Goal: Information Seeking & Learning: Compare options

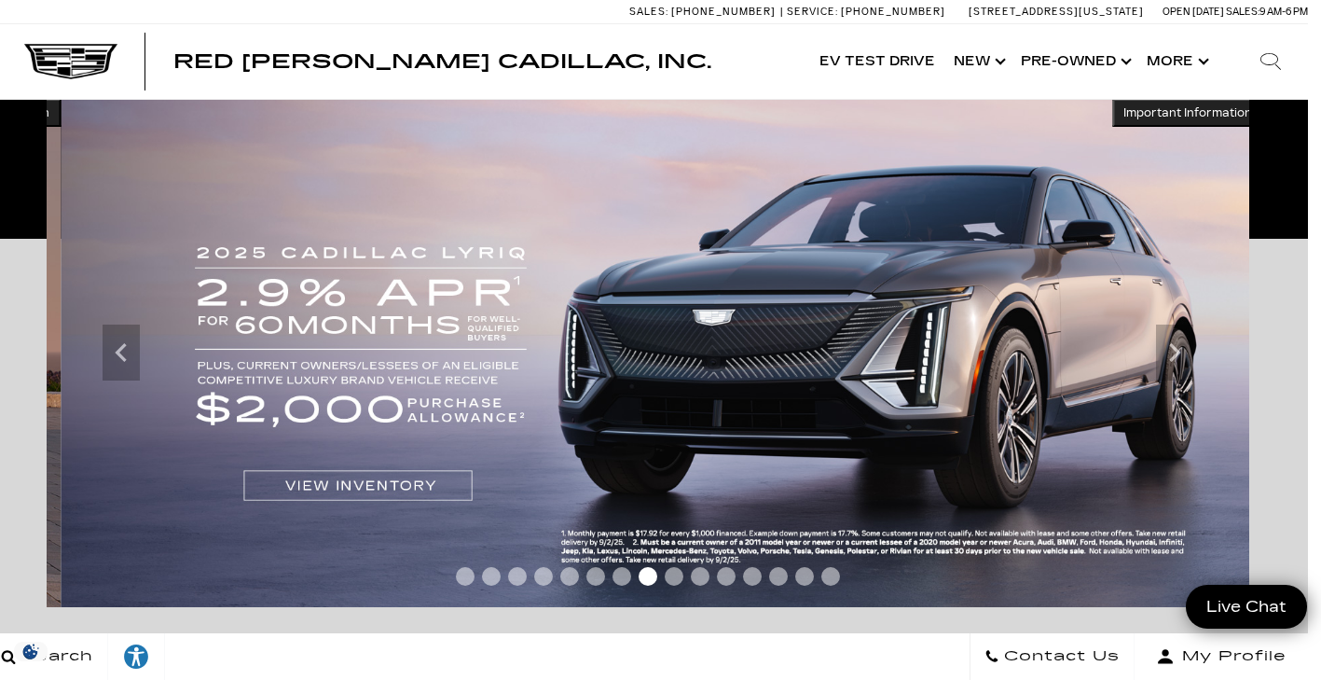
scroll to position [346, 14]
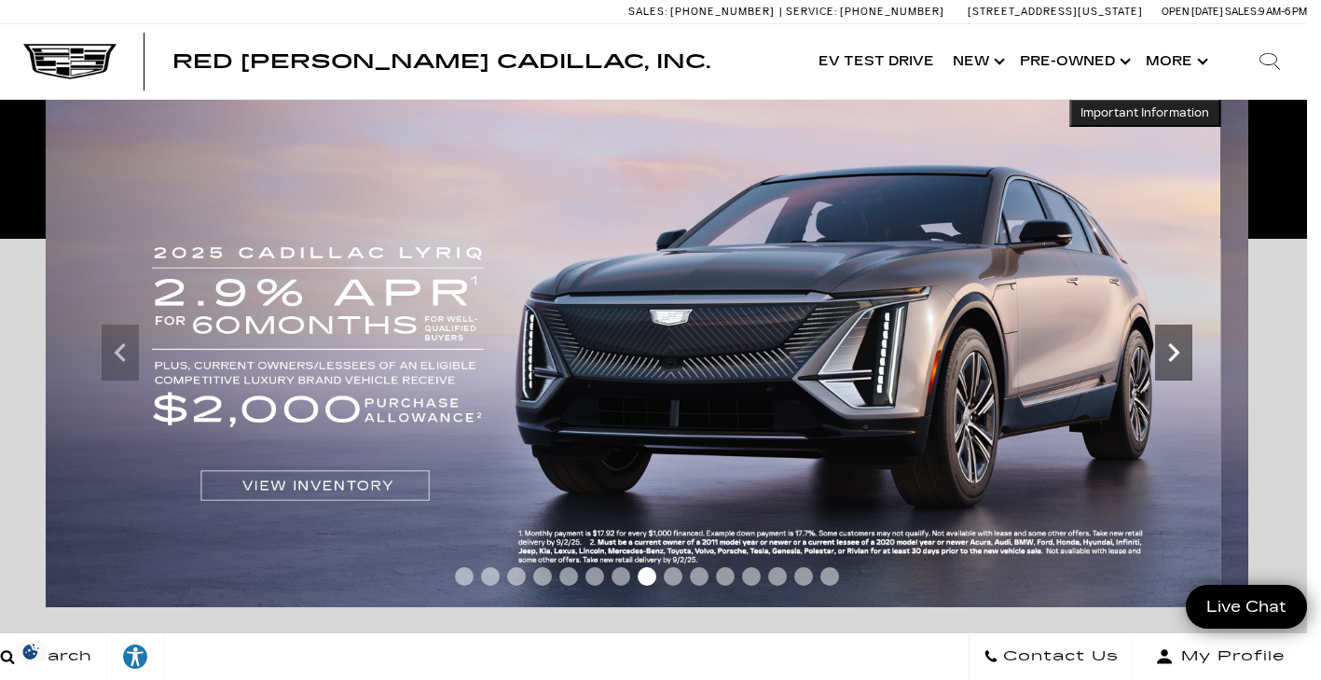
click at [1174, 367] on icon "Next" at bounding box center [1173, 352] width 37 height 37
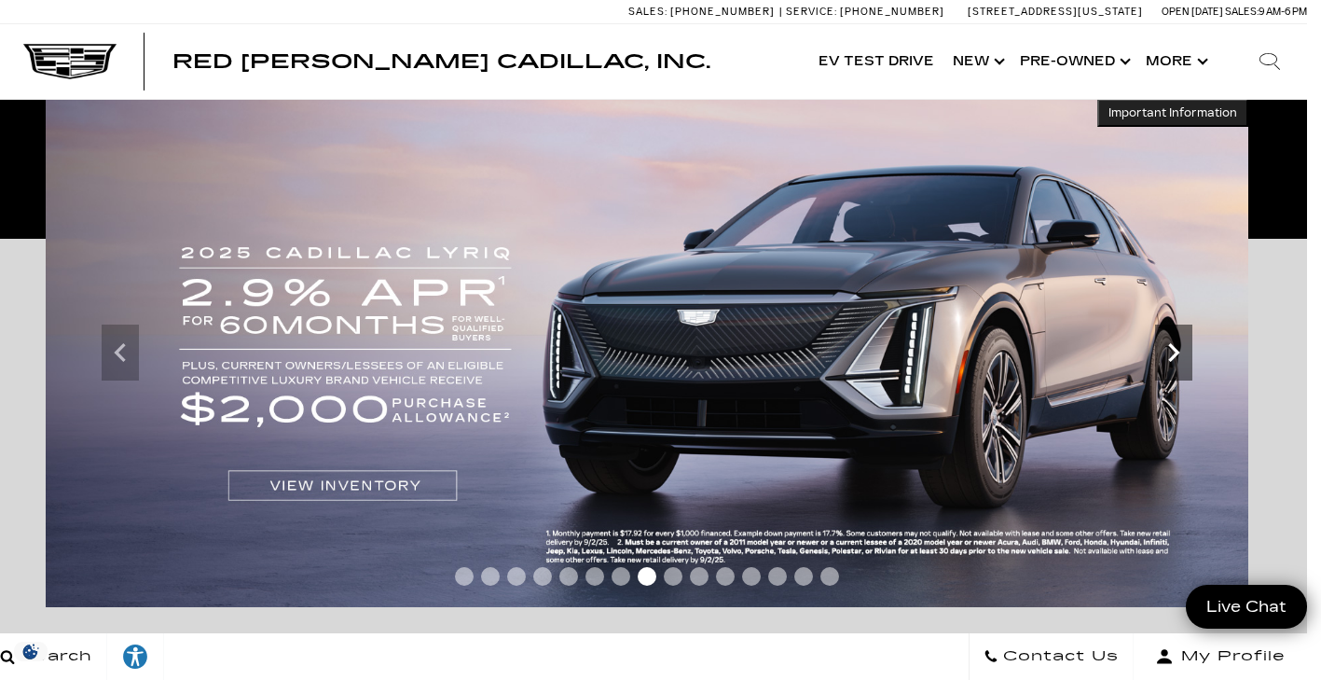
click at [1187, 353] on icon "Next" at bounding box center [1173, 352] width 37 height 37
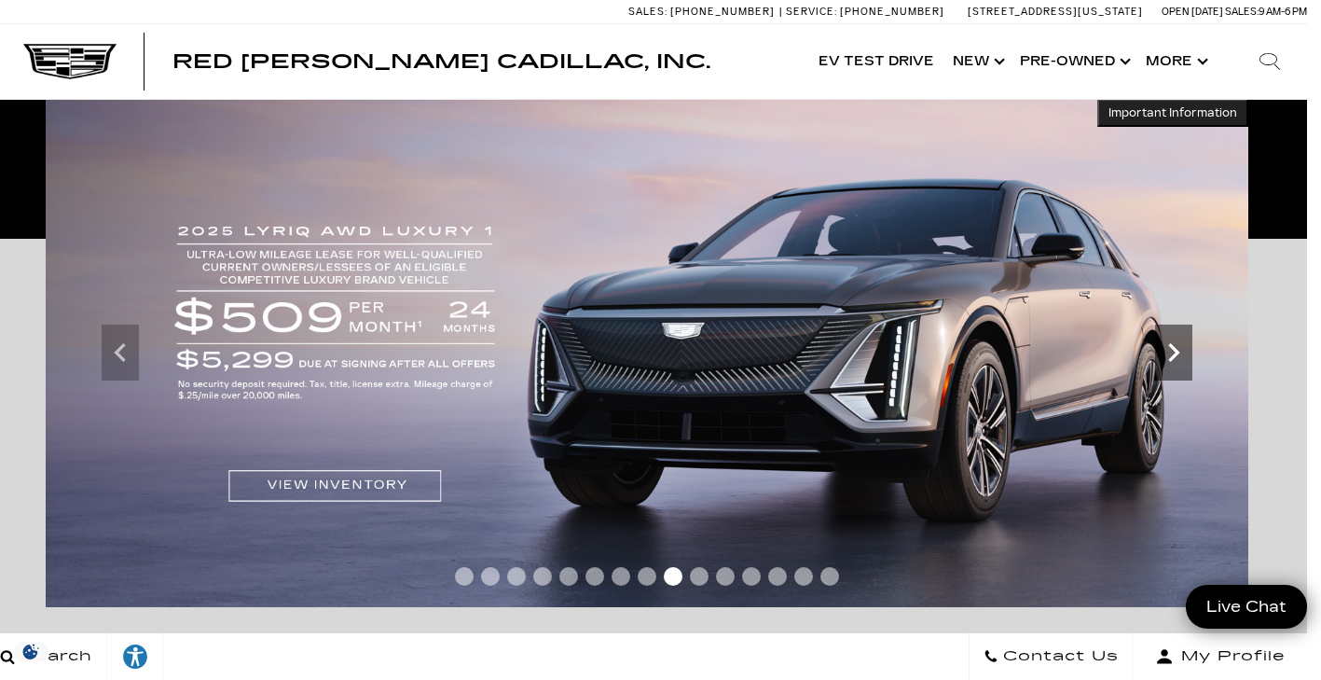
click at [1197, 341] on img at bounding box center [647, 353] width 1203 height 508
click at [1179, 365] on icon "Next" at bounding box center [1173, 352] width 37 height 37
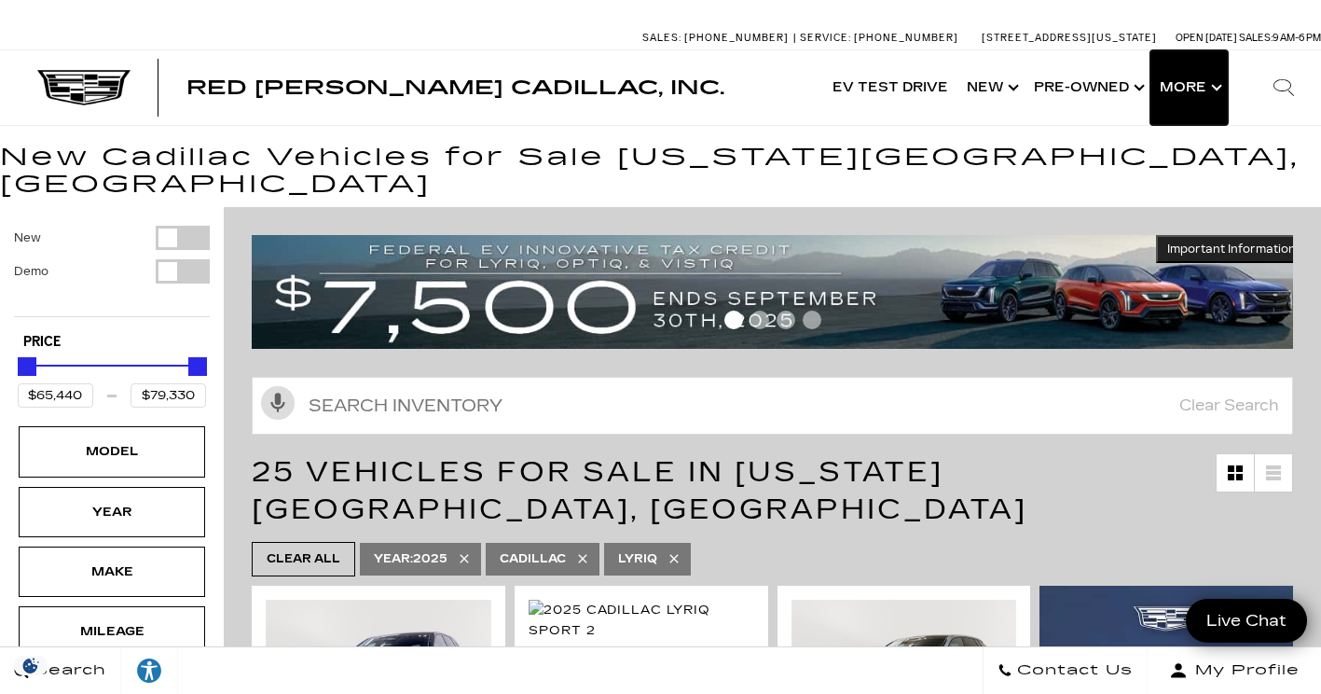
click at [1183, 90] on button "Show More" at bounding box center [1189, 87] width 77 height 75
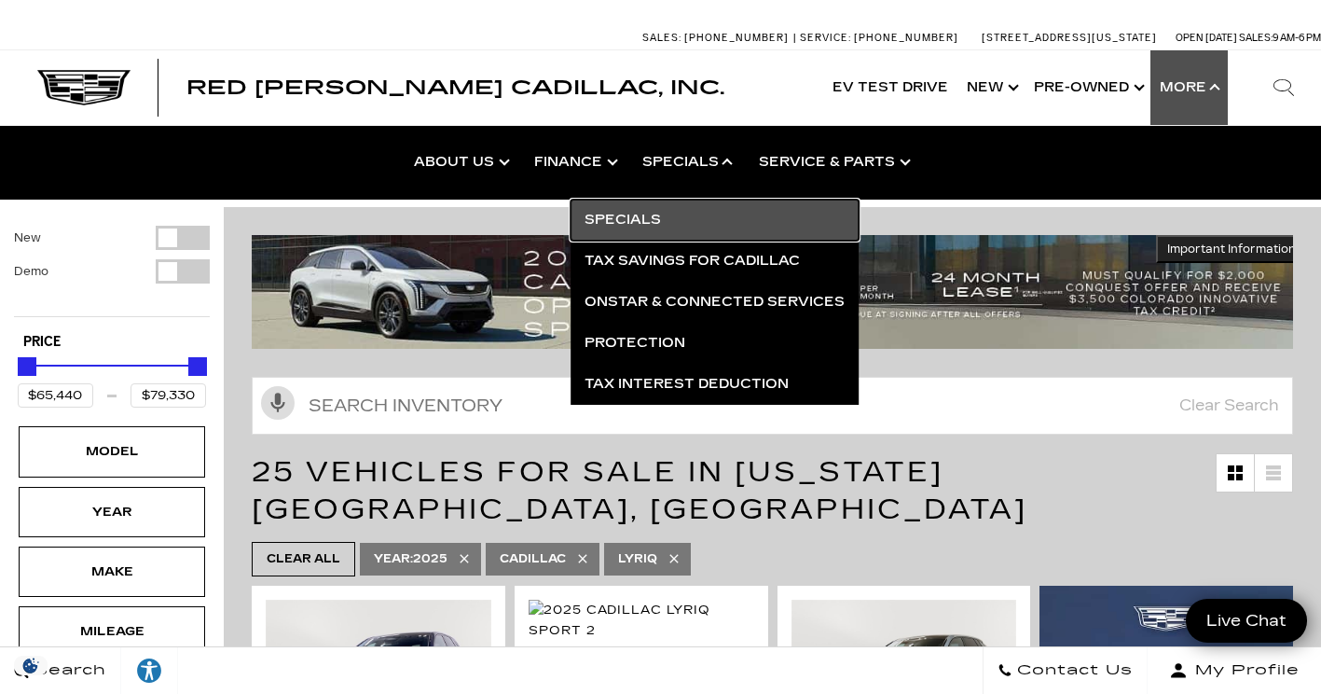
click at [644, 220] on link "Specials" at bounding box center [715, 220] width 288 height 41
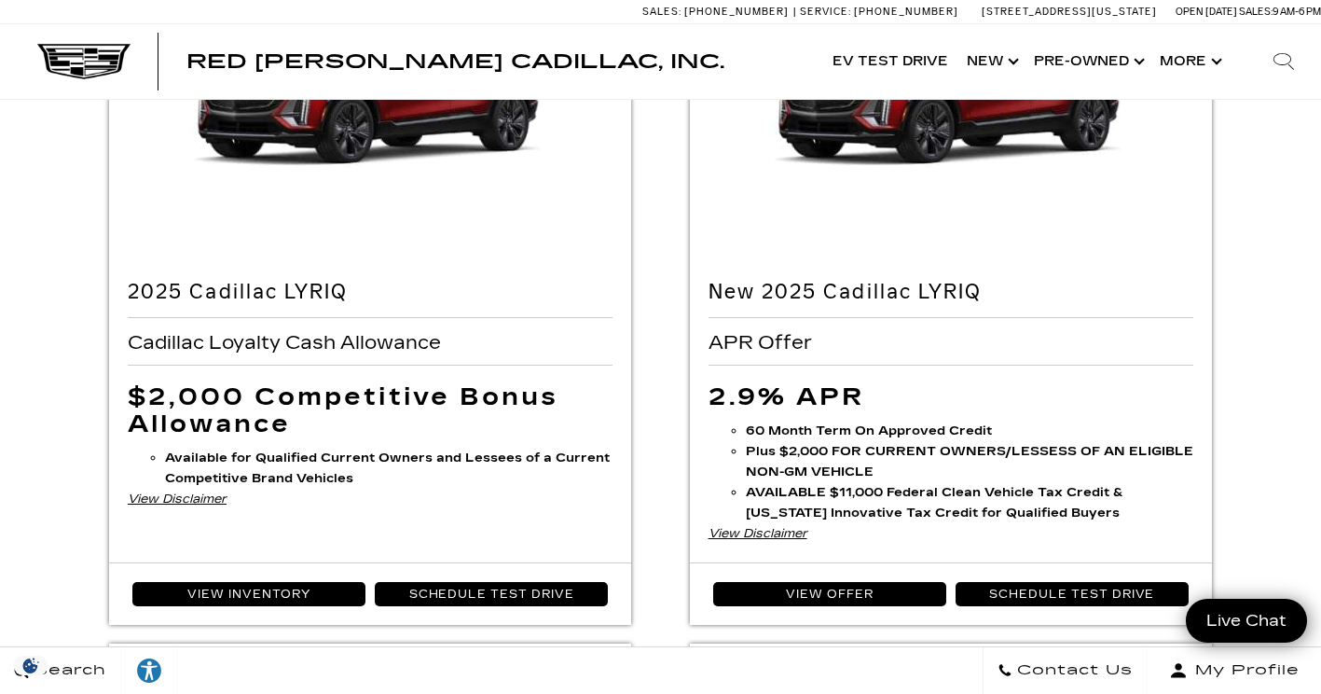
scroll to position [1015, 0]
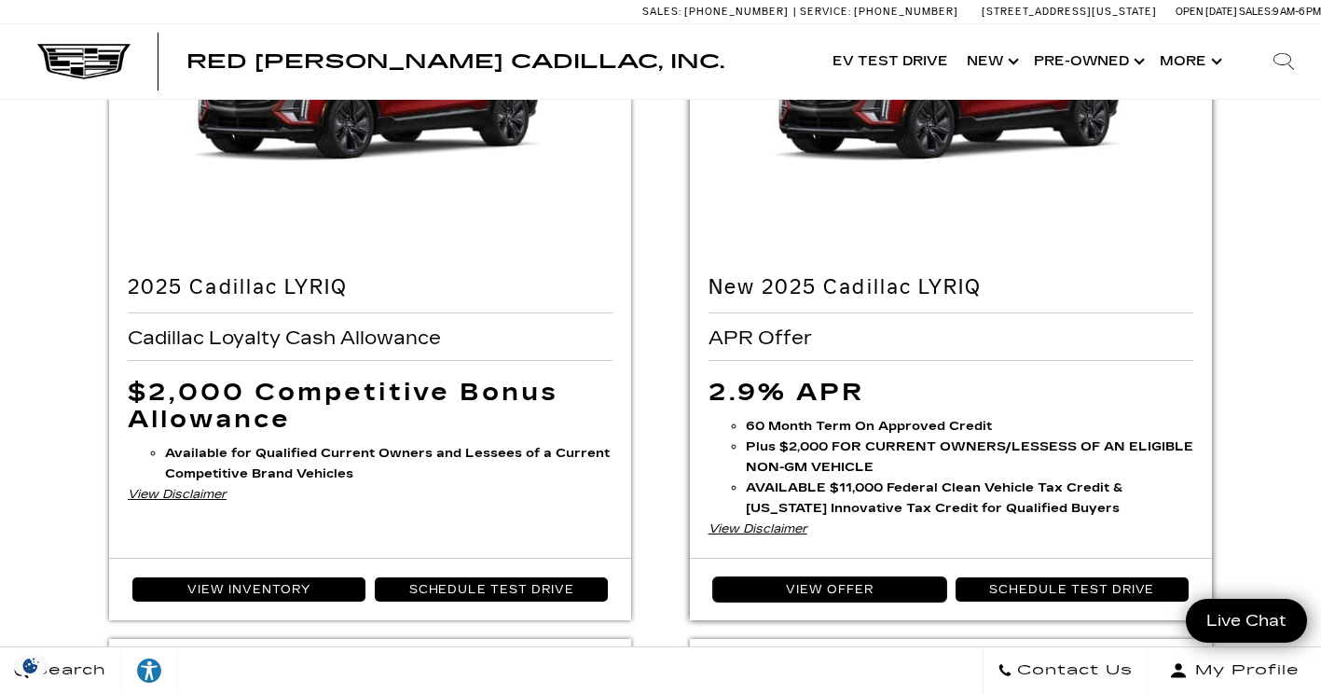
click at [870, 588] on link "View Offer" at bounding box center [829, 589] width 233 height 24
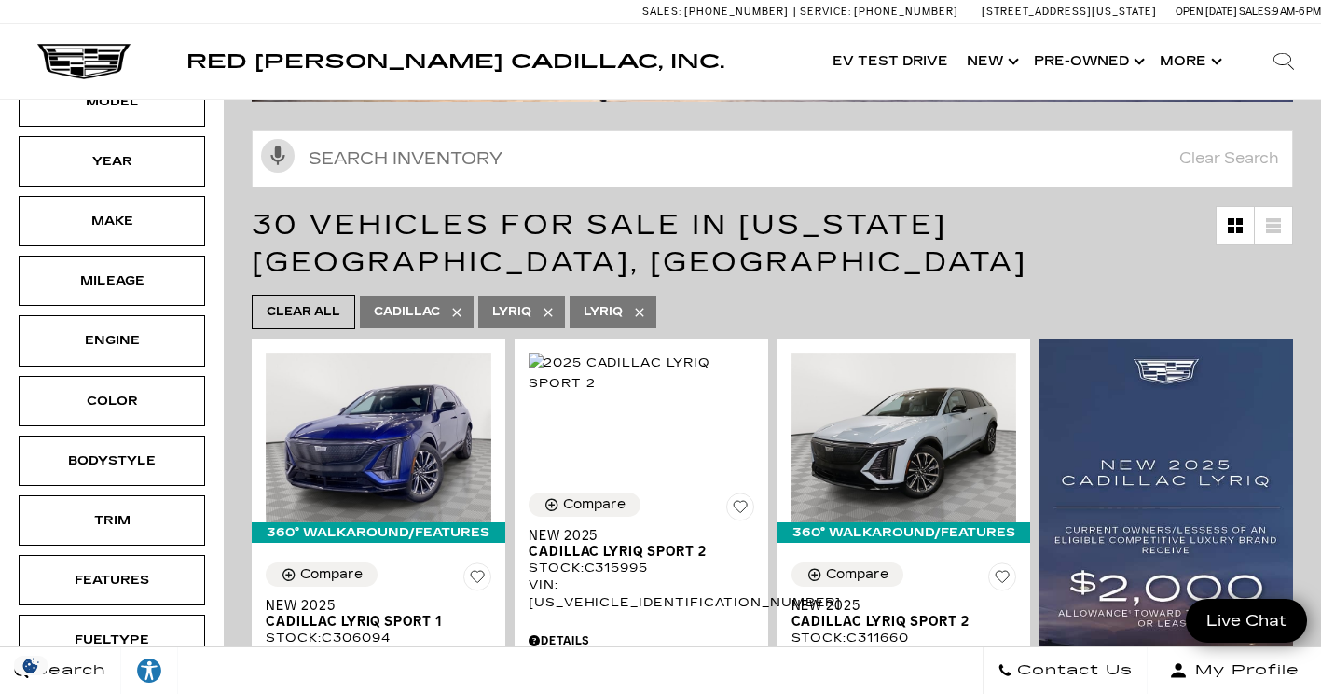
scroll to position [166, 0]
click at [640, 304] on icon at bounding box center [639, 311] width 15 height 15
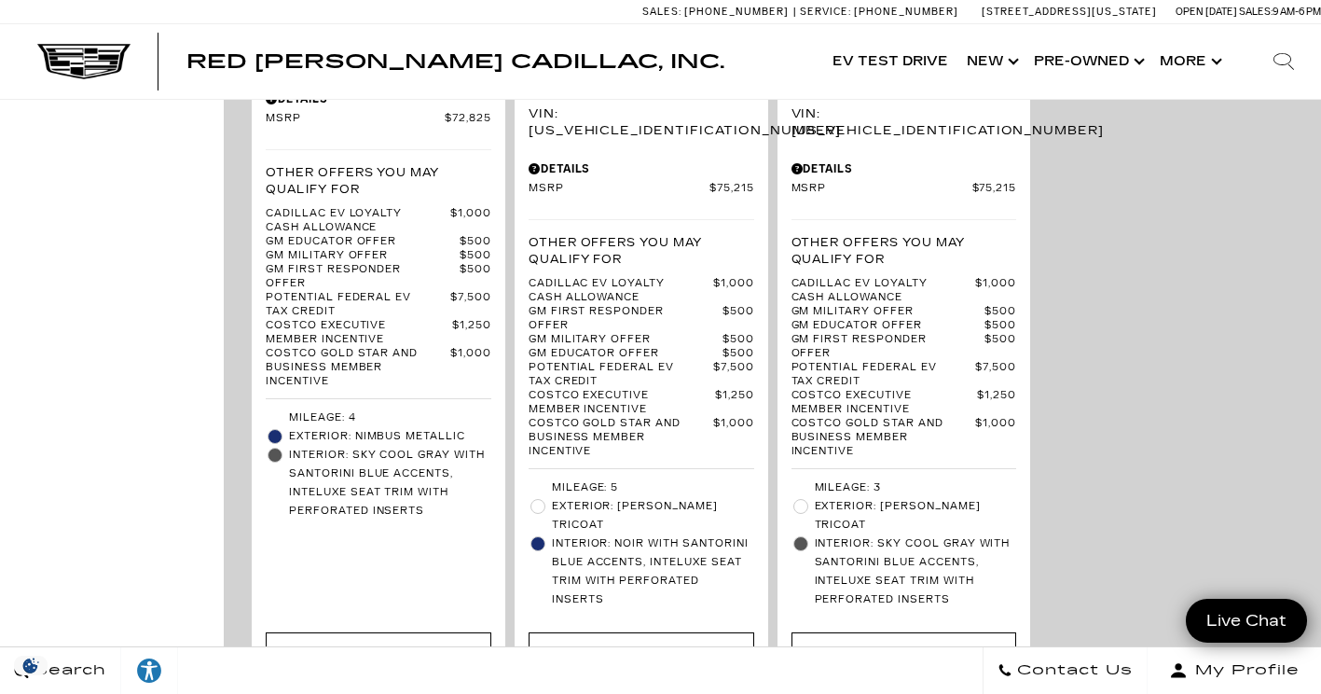
scroll to position [5309, 0]
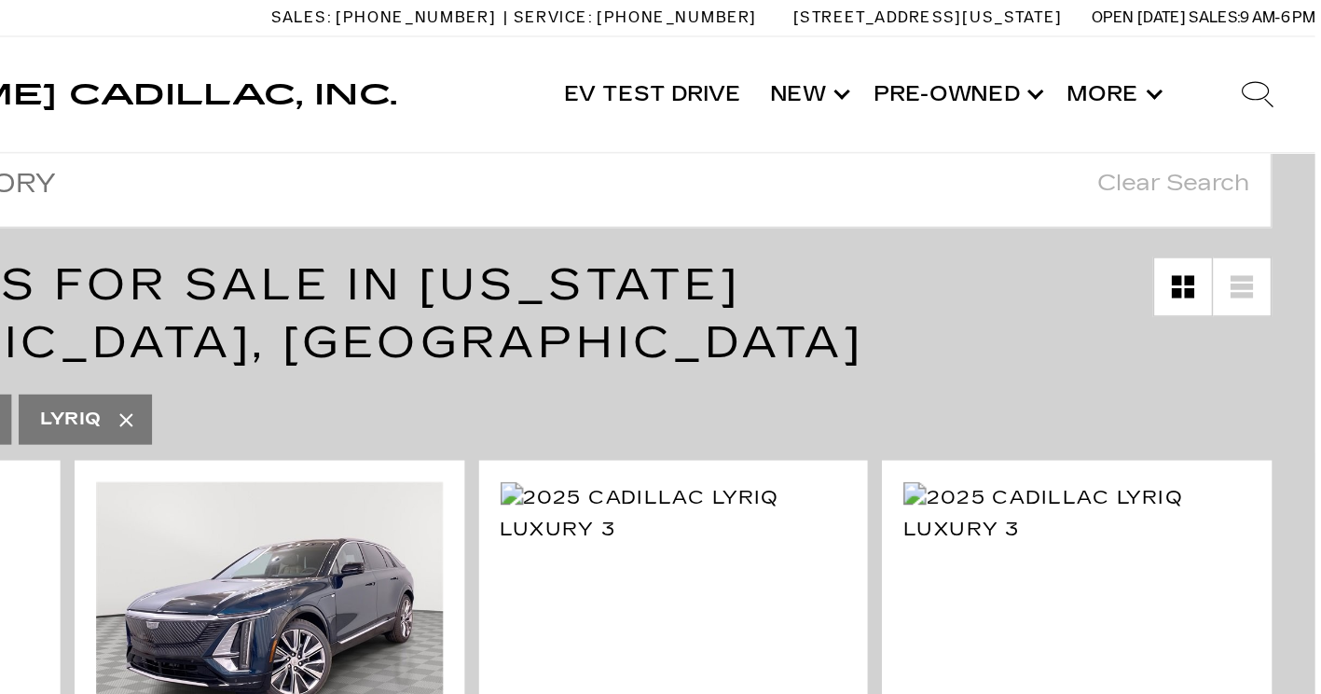
scroll to position [173, 0]
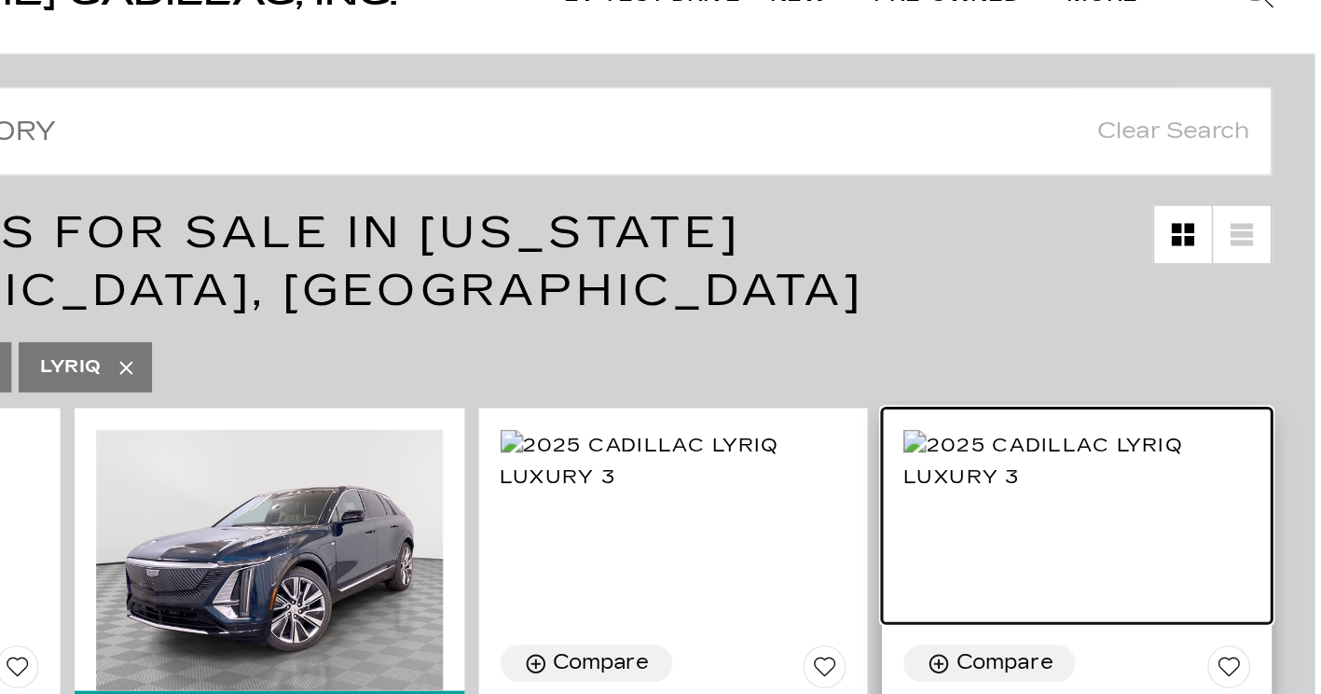
click at [1257, 379] on img at bounding box center [1167, 364] width 226 height 41
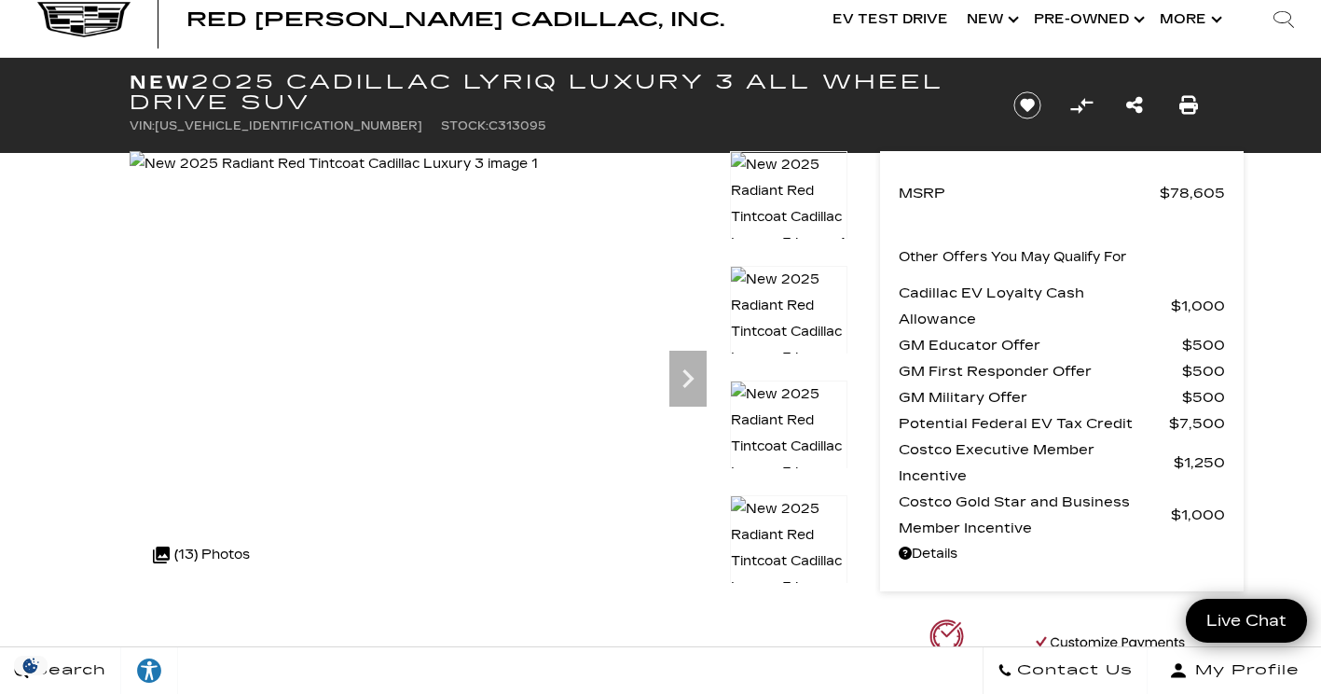
scroll to position [42, 0]
click at [538, 177] on img at bounding box center [334, 164] width 408 height 26
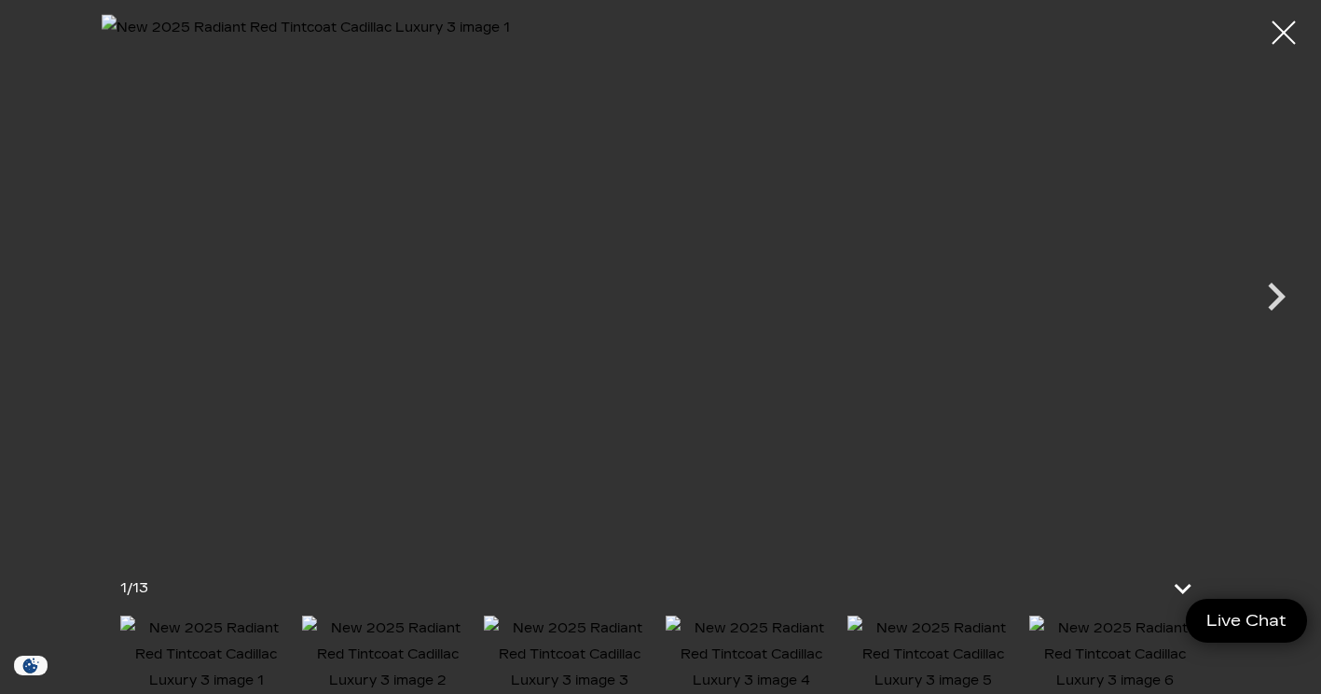
click at [1289, 306] on icon "Next" at bounding box center [1277, 297] width 56 height 56
click at [1280, 309] on icon "Next" at bounding box center [1277, 297] width 56 height 56
click at [1265, 315] on icon "Next" at bounding box center [1277, 297] width 56 height 56
click at [1258, 313] on icon "Next" at bounding box center [1277, 297] width 56 height 56
click at [1260, 307] on icon "Next" at bounding box center [1277, 297] width 56 height 56
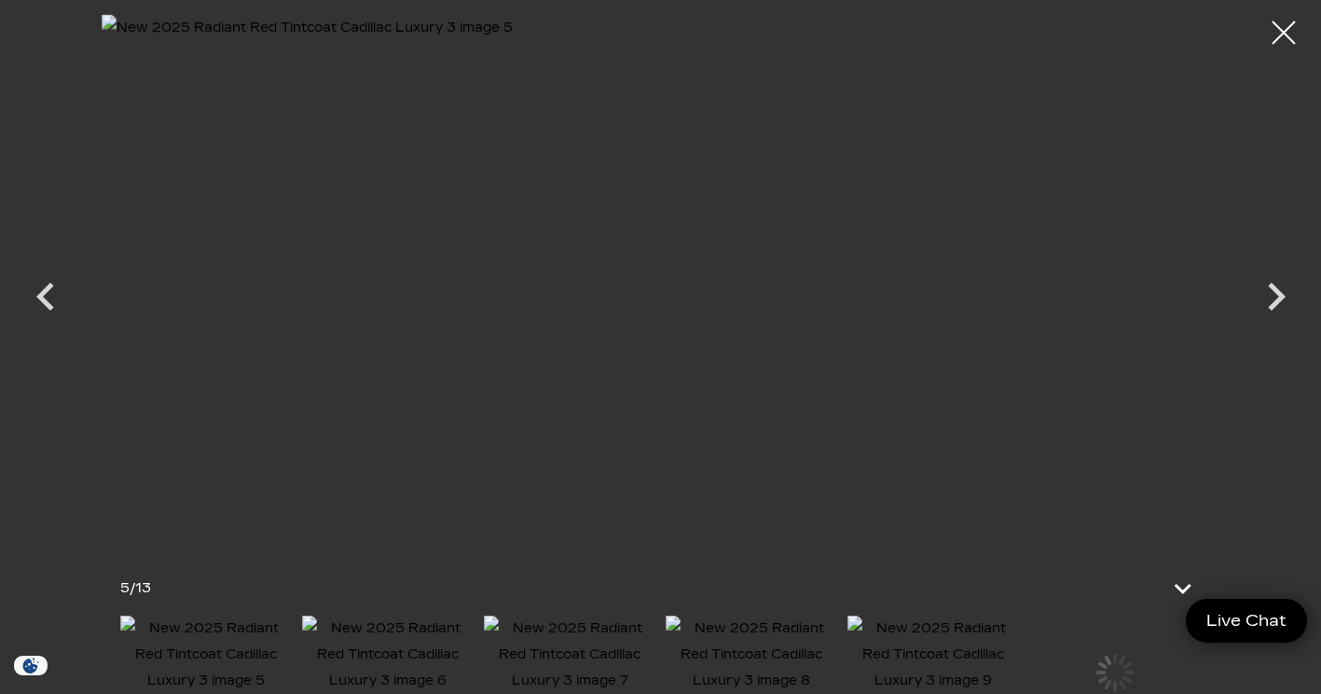
click at [1266, 311] on icon "Next" at bounding box center [1277, 297] width 56 height 56
click at [1253, 315] on icon "Next" at bounding box center [1277, 297] width 56 height 56
click at [1278, 298] on icon "Next" at bounding box center [1277, 297] width 18 height 28
click at [1279, 294] on icon "Next" at bounding box center [1277, 297] width 18 height 28
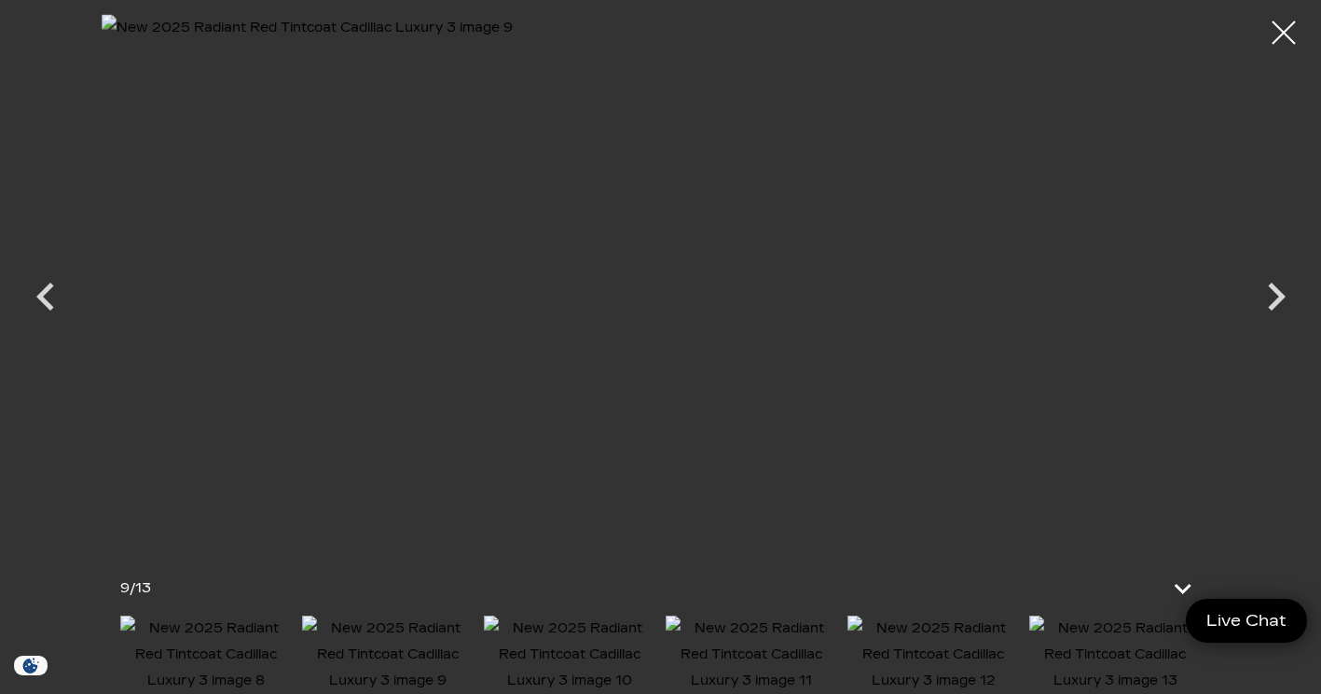
click at [1283, 305] on icon "Next" at bounding box center [1277, 297] width 56 height 56
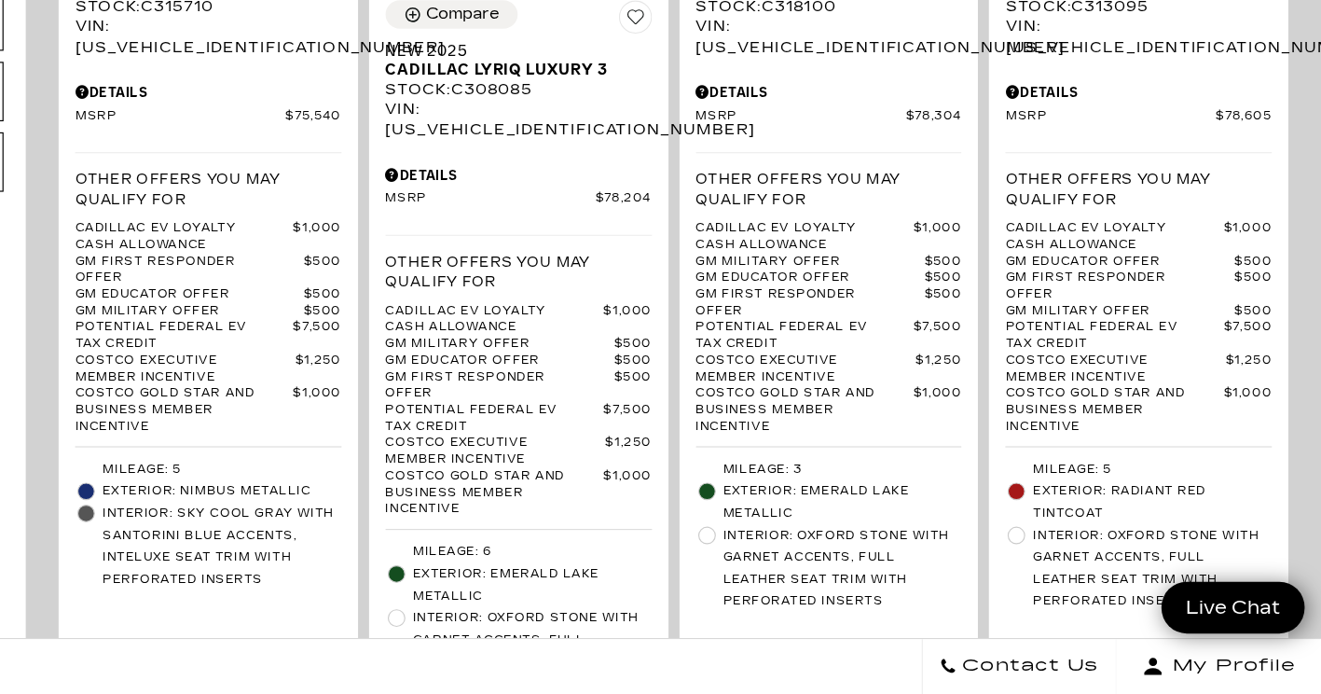
scroll to position [620, 0]
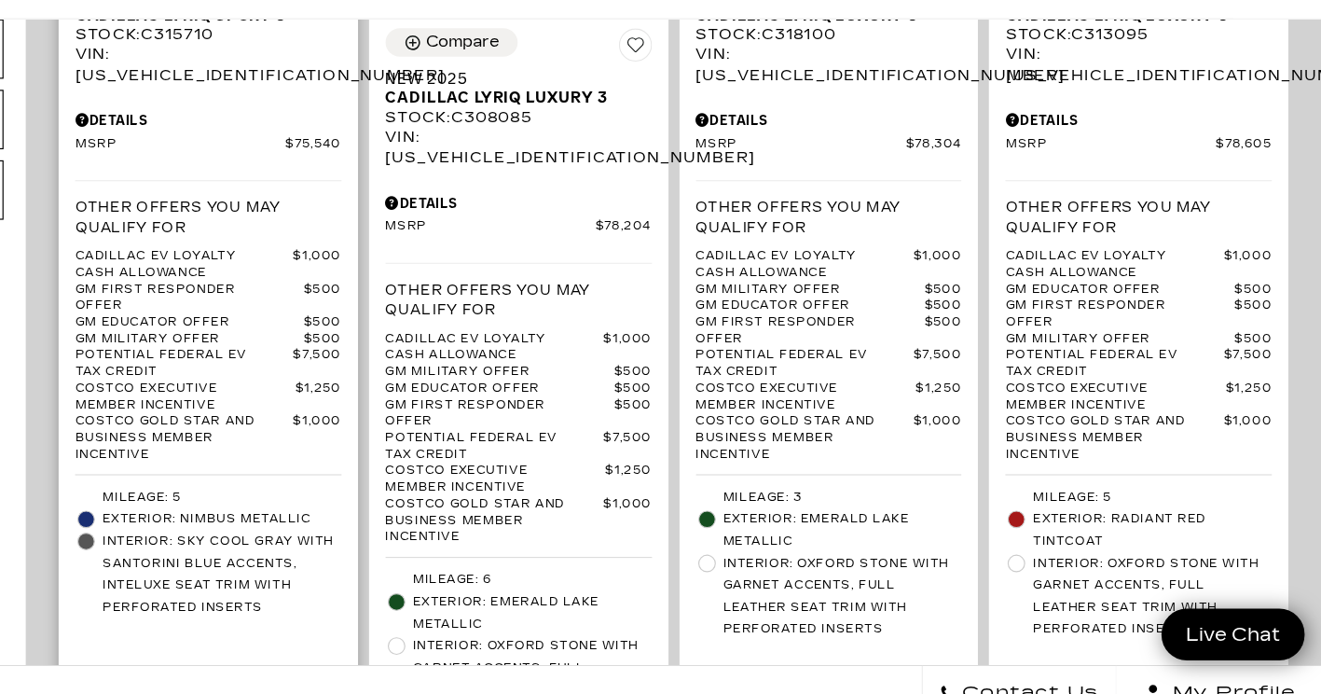
click at [330, 532] on span "Interior: Sky Cool Gray with Santorini Blue accents, Inteluxe seat trim with Pe…" at bounding box center [390, 569] width 202 height 75
click at [323, 406] on span "Costco Executive Member Incentive" at bounding box center [359, 420] width 187 height 28
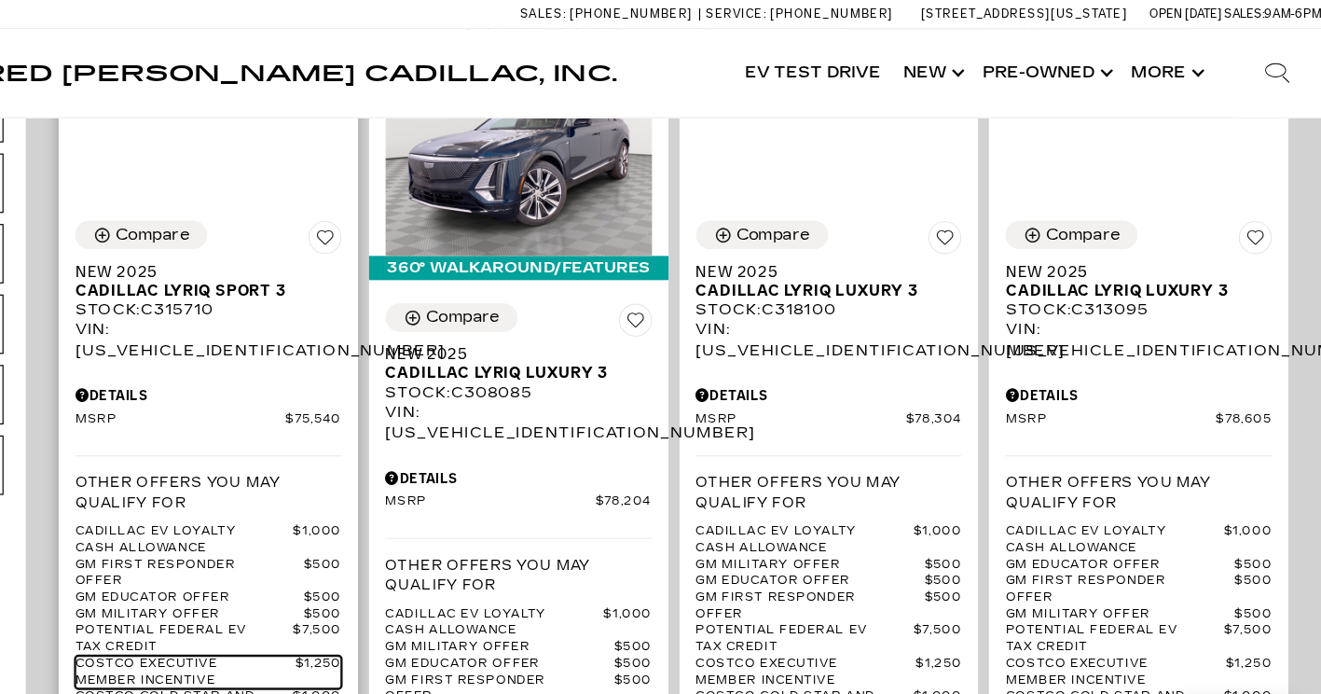
scroll to position [410, 0]
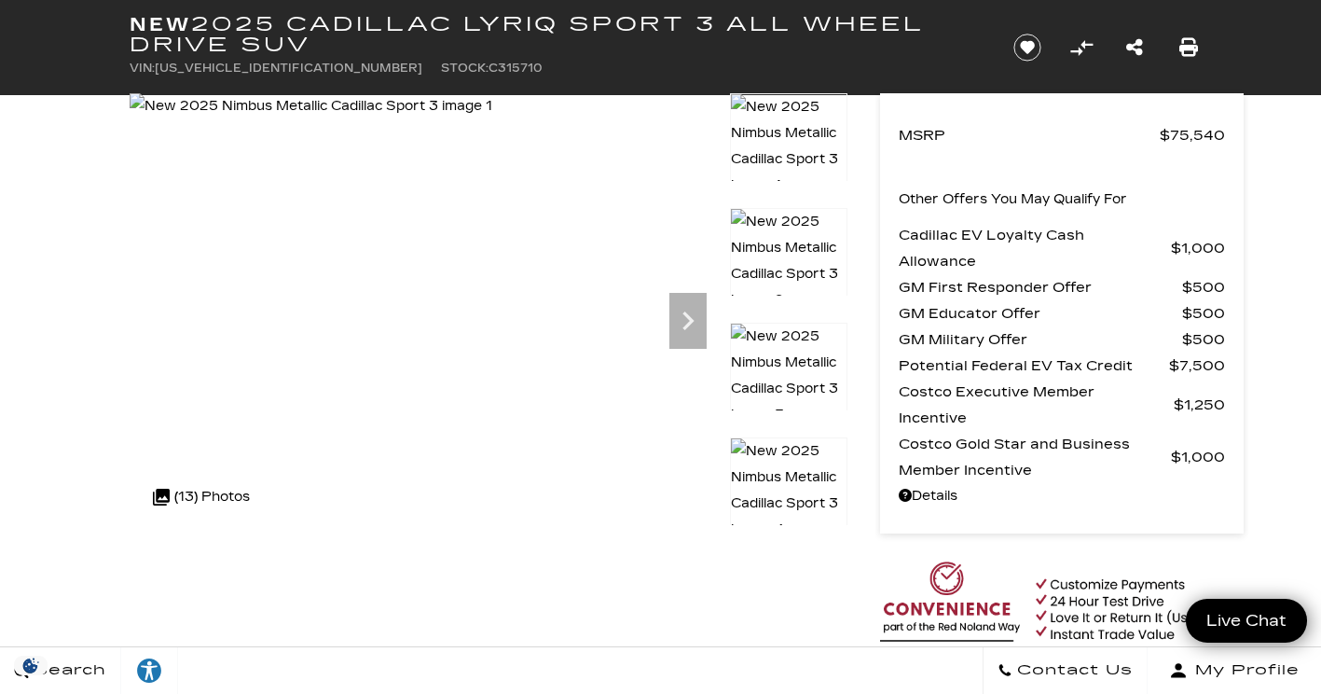
scroll to position [96, 0]
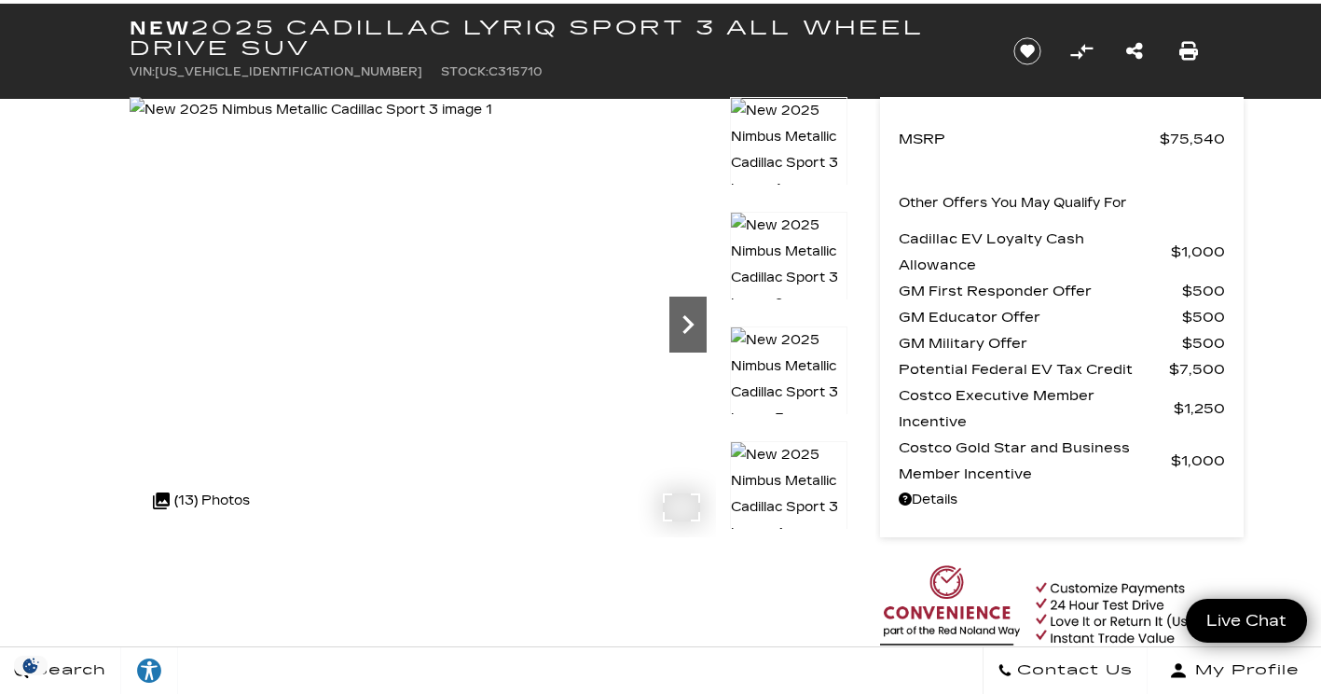
click at [685, 325] on icon "Next" at bounding box center [688, 324] width 37 height 37
click at [698, 326] on icon "Next" at bounding box center [688, 324] width 37 height 37
click at [706, 325] on icon "Next" at bounding box center [688, 324] width 37 height 37
click at [495, 123] on img at bounding box center [313, 110] width 366 height 26
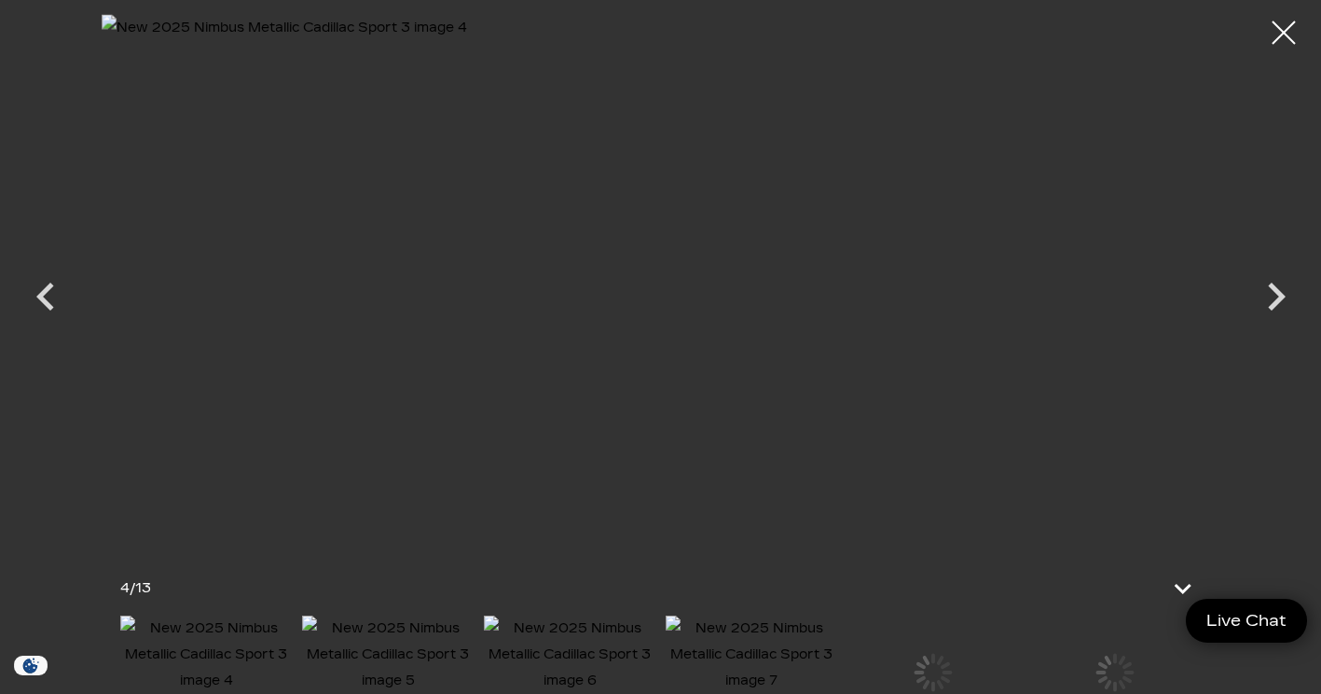
click at [1266, 293] on icon "Next" at bounding box center [1277, 297] width 56 height 56
click at [1277, 308] on icon "Next" at bounding box center [1277, 297] width 56 height 56
click at [1279, 300] on icon "Next" at bounding box center [1277, 297] width 18 height 28
click at [1278, 297] on icon "Next" at bounding box center [1277, 297] width 18 height 28
click at [1277, 300] on icon "Next" at bounding box center [1277, 297] width 18 height 28
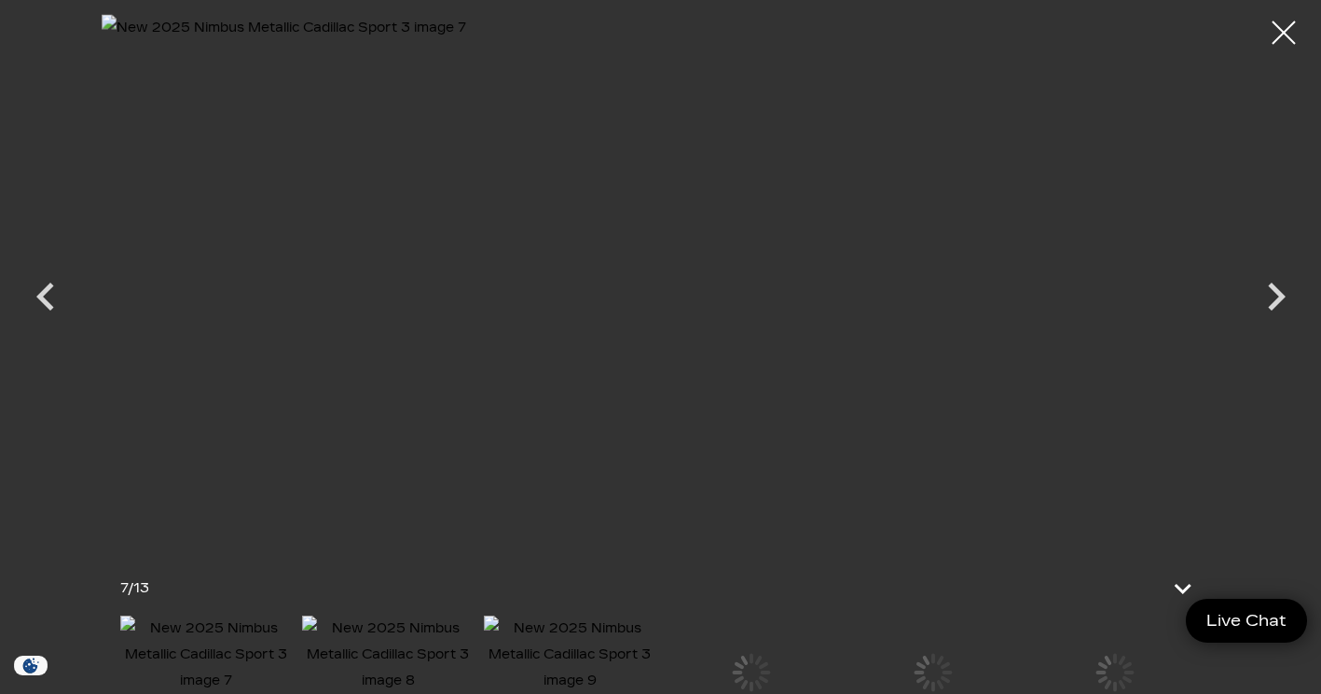
click at [1282, 302] on icon "Next" at bounding box center [1277, 297] width 56 height 56
click at [1280, 306] on icon "Next" at bounding box center [1277, 297] width 56 height 56
click at [1281, 310] on icon "Next" at bounding box center [1277, 297] width 56 height 56
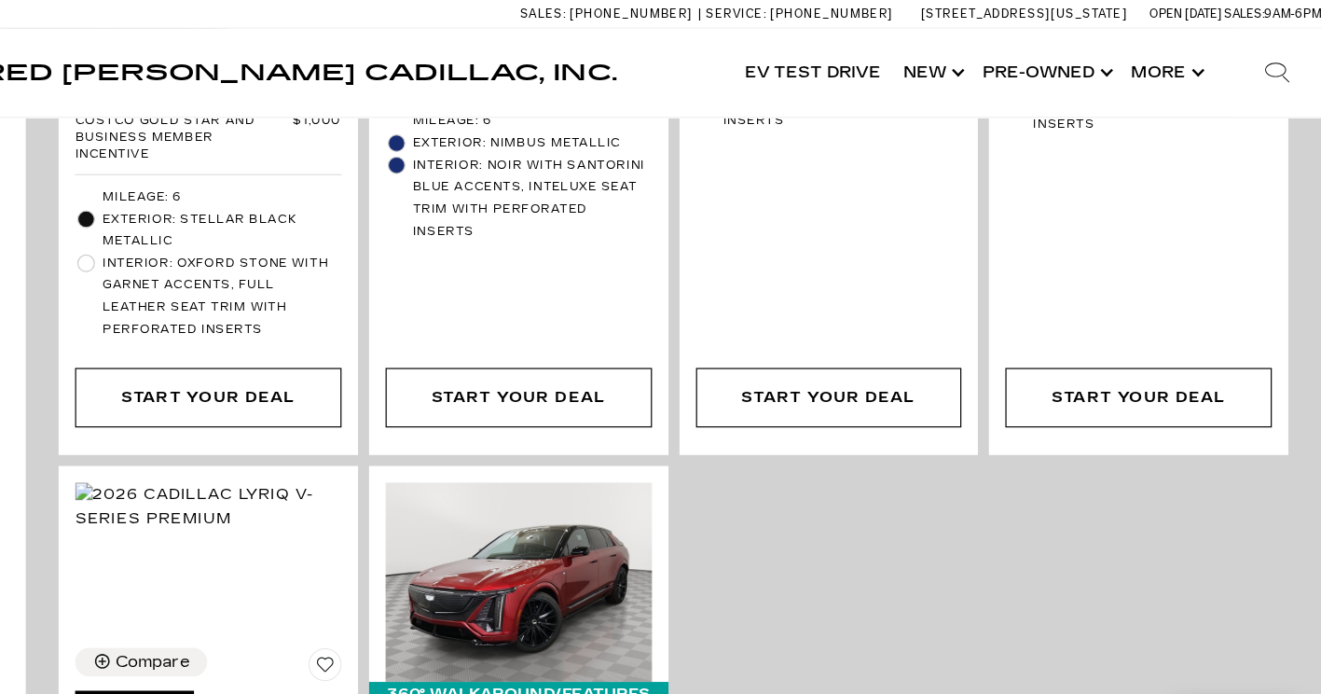
scroll to position [1875, 0]
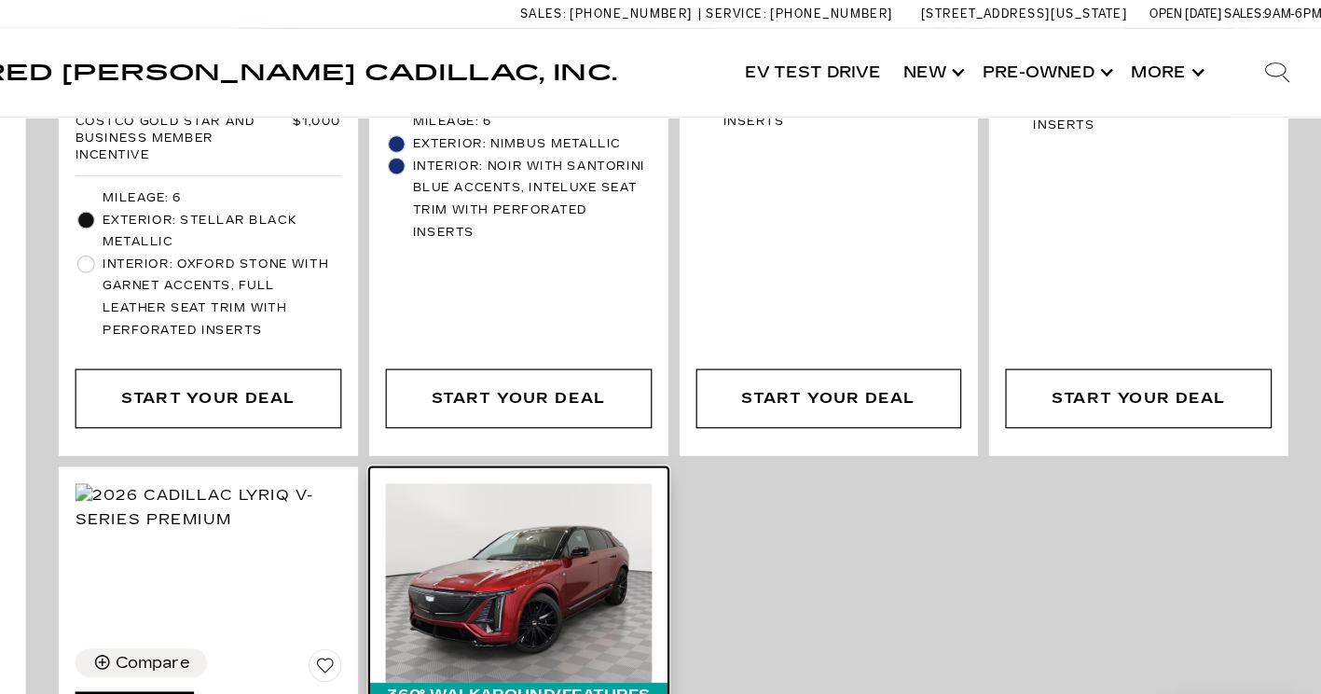
click at [610, 423] on img at bounding box center [642, 493] width 226 height 169
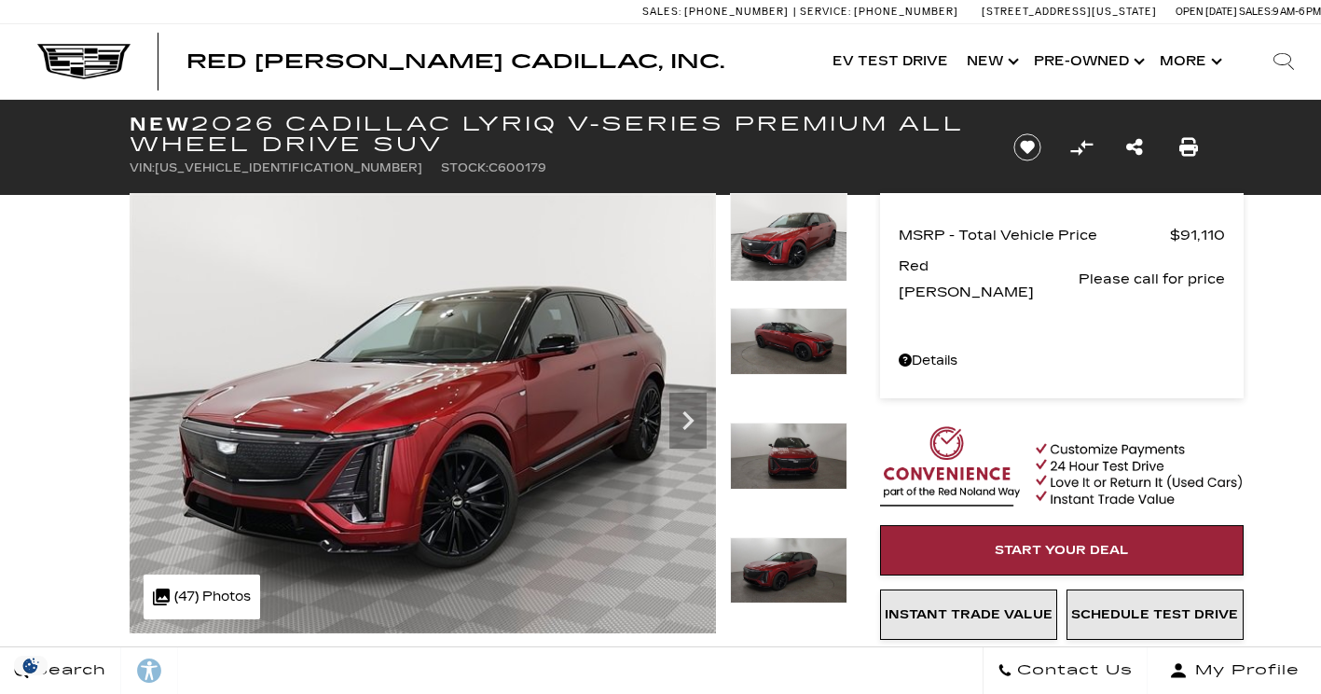
click at [692, 427] on icon "Next" at bounding box center [688, 420] width 37 height 37
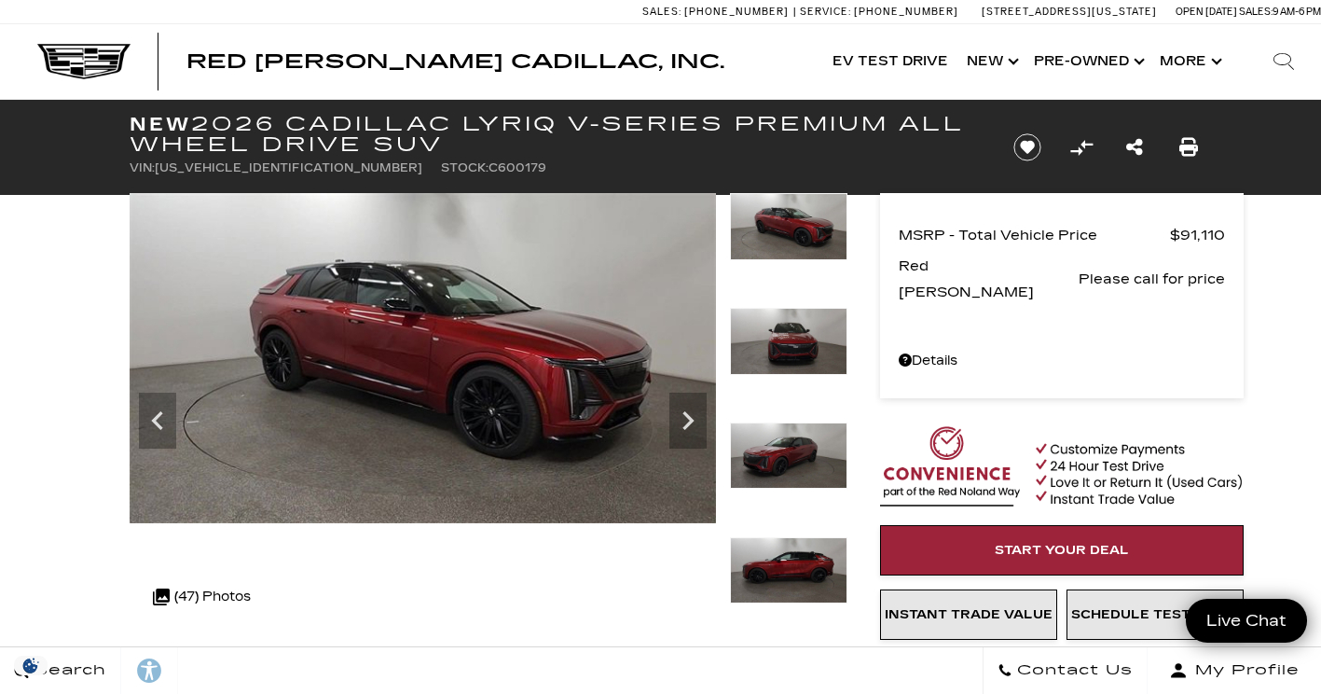
click at [705, 422] on icon "Next" at bounding box center [688, 420] width 37 height 37
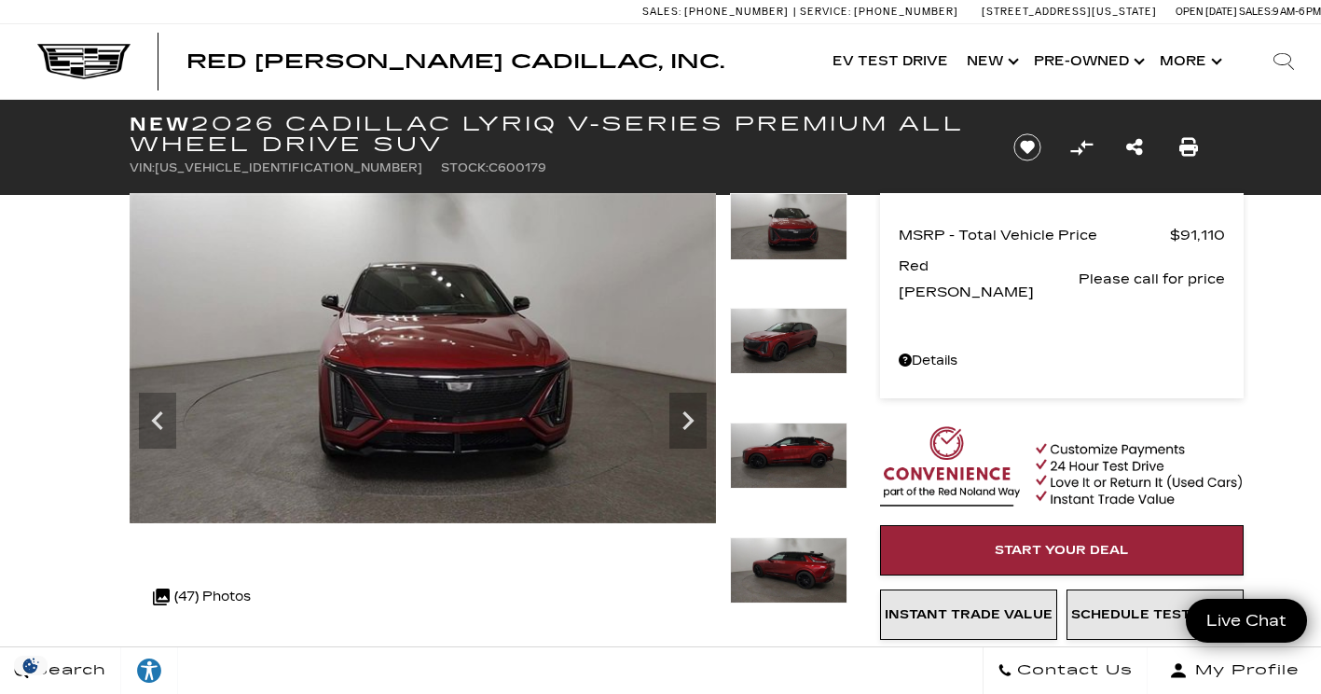
click at [705, 415] on icon "Next" at bounding box center [688, 420] width 37 height 37
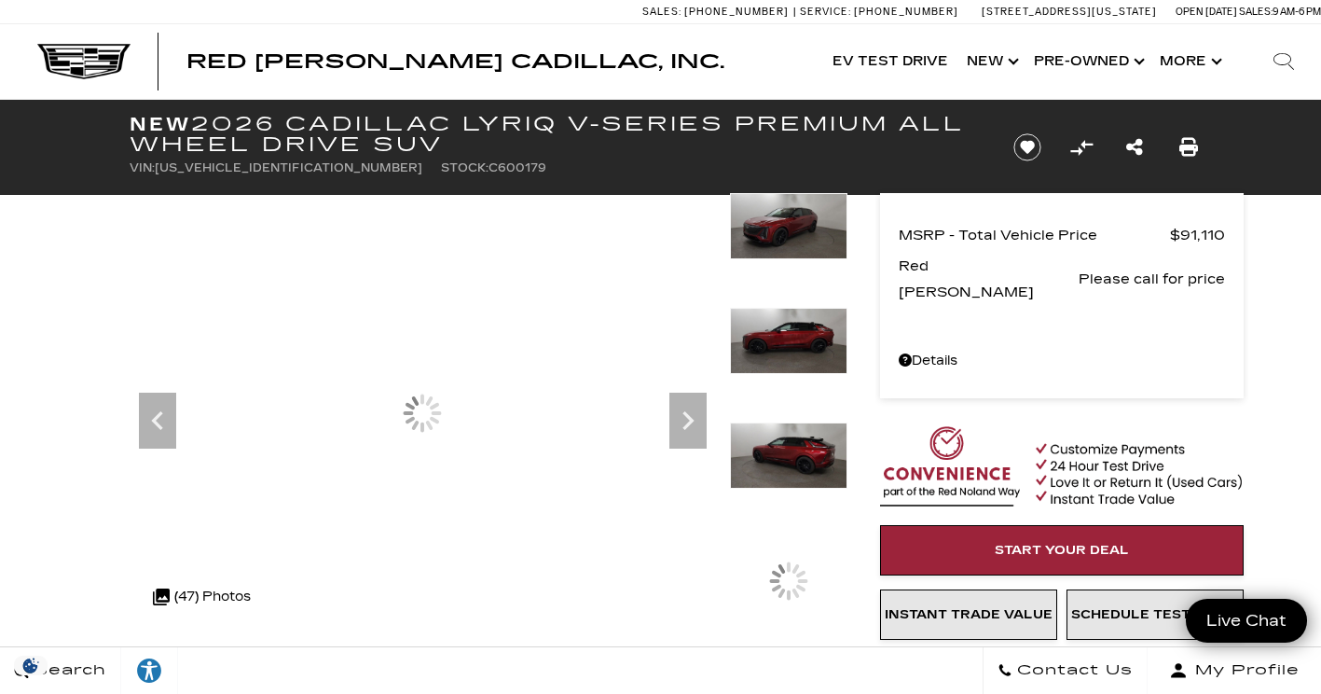
click at [703, 418] on icon "Next" at bounding box center [688, 420] width 37 height 37
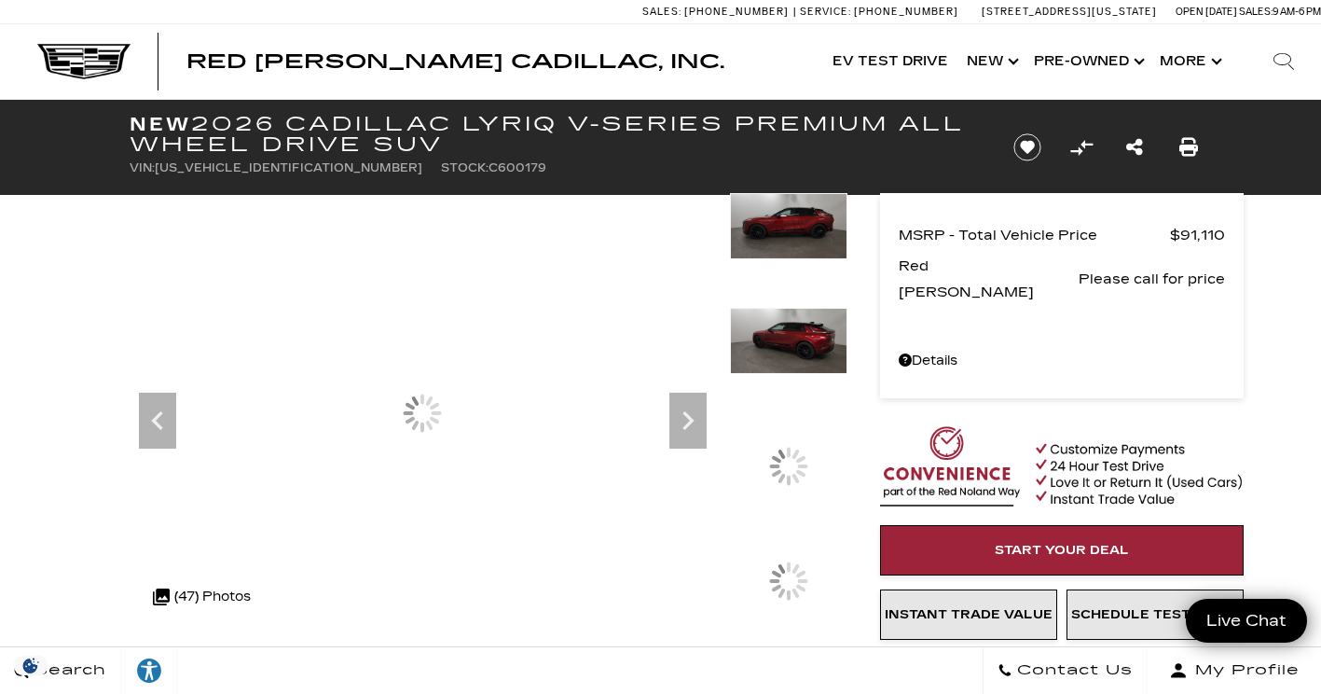
click at [705, 415] on icon "Next" at bounding box center [688, 420] width 37 height 37
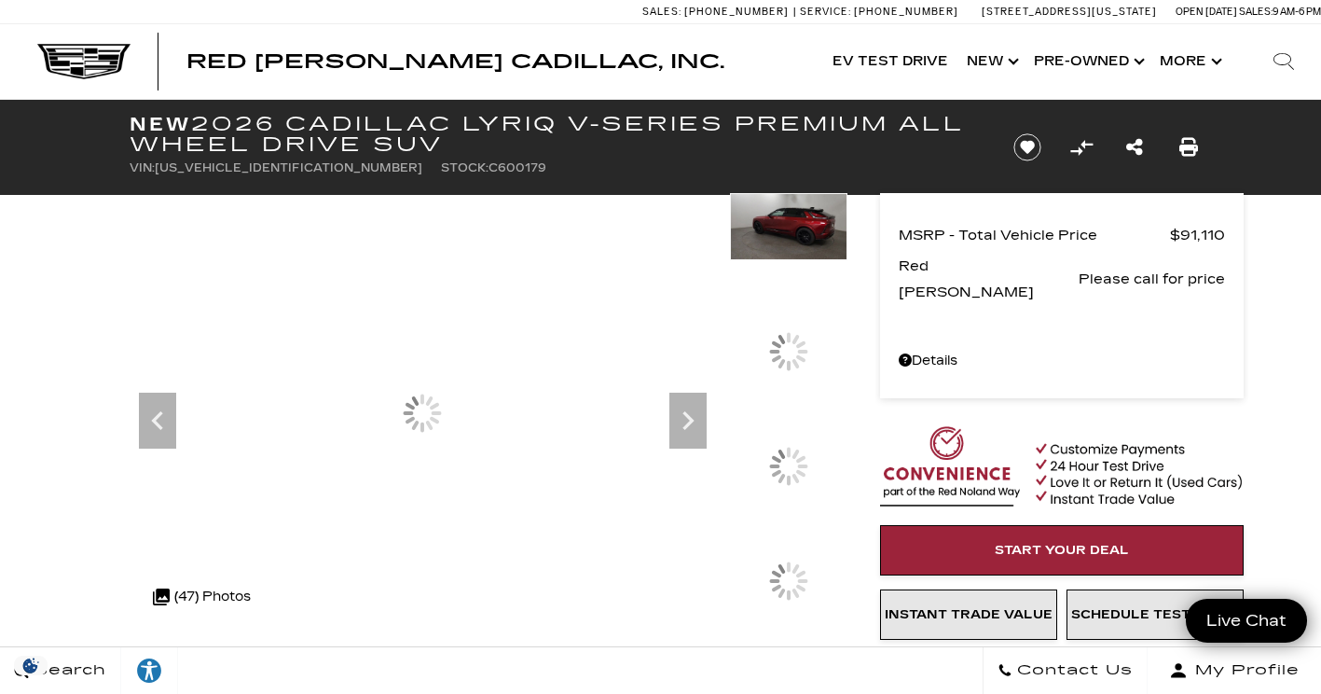
click at [702, 414] on icon "Next" at bounding box center [688, 420] width 37 height 37
click at [696, 418] on icon "Next" at bounding box center [688, 420] width 37 height 37
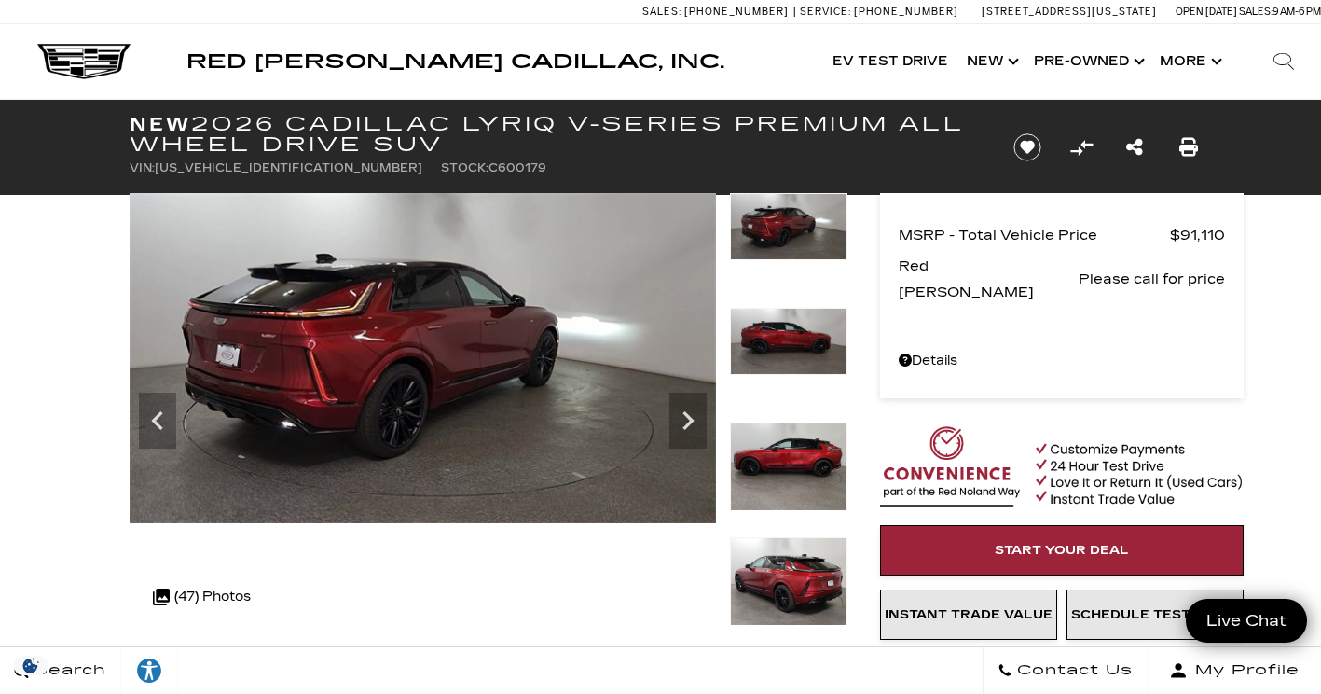
click at [702, 418] on icon "Next" at bounding box center [688, 420] width 37 height 37
click at [705, 418] on icon "Next" at bounding box center [688, 420] width 37 height 37
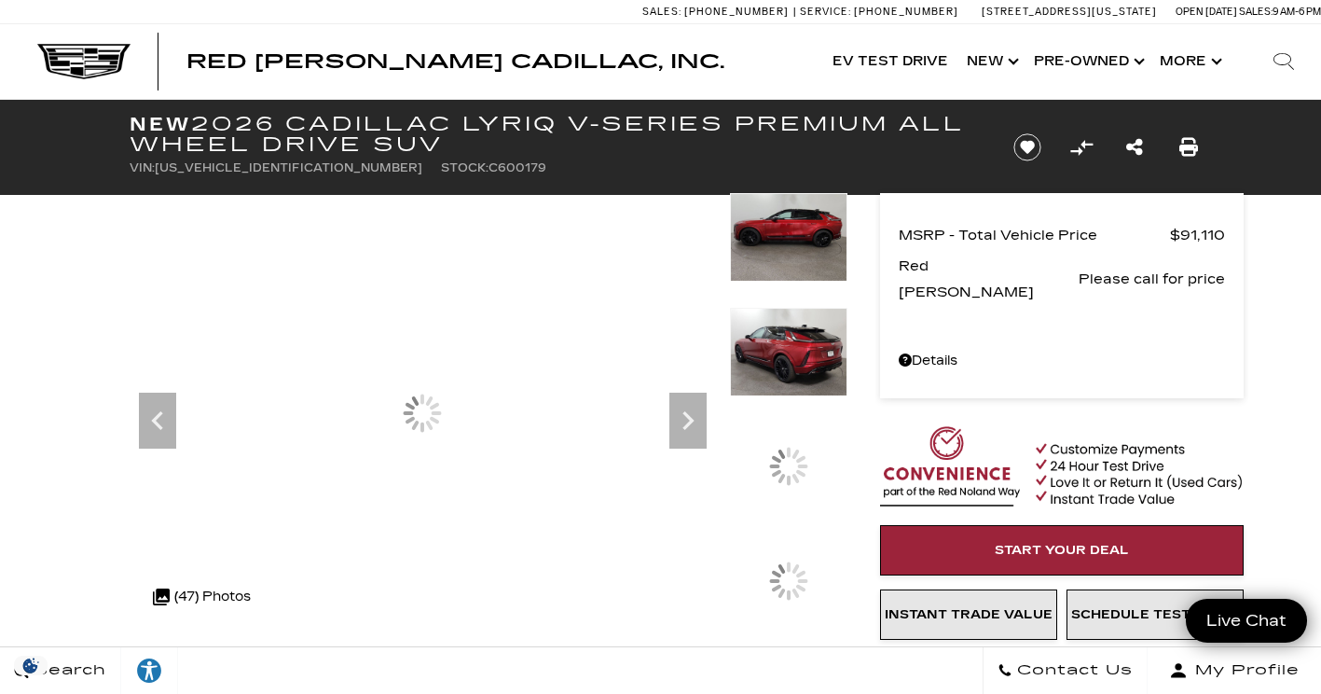
click at [704, 422] on icon "Next" at bounding box center [688, 420] width 37 height 37
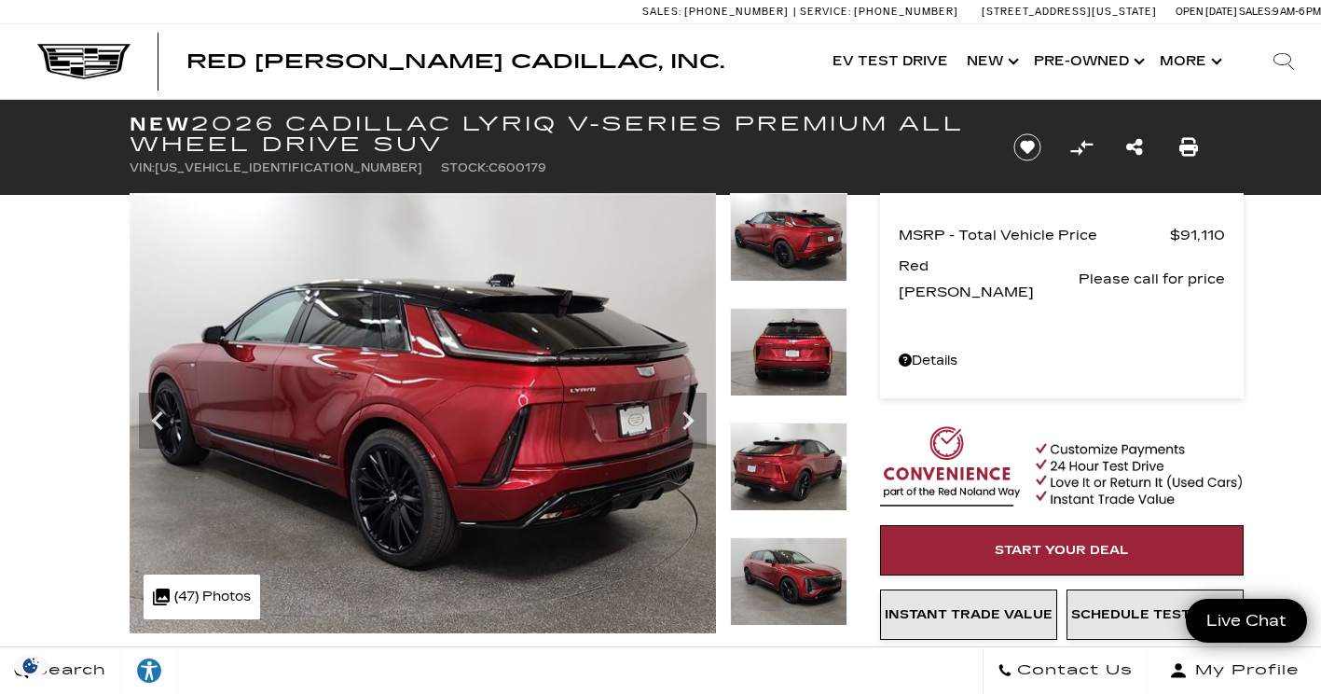
click at [688, 429] on icon "Next" at bounding box center [688, 420] width 37 height 37
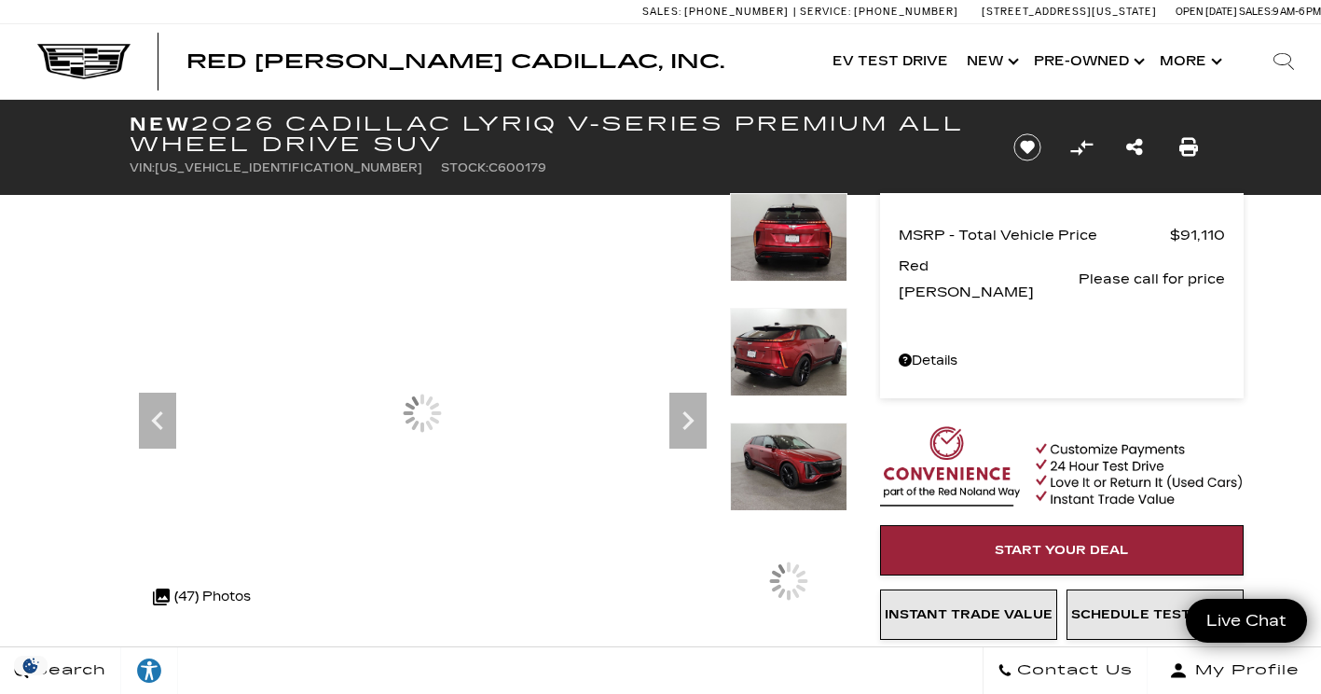
click at [695, 428] on icon "Next" at bounding box center [688, 420] width 37 height 37
click at [696, 429] on icon "Next" at bounding box center [688, 420] width 37 height 37
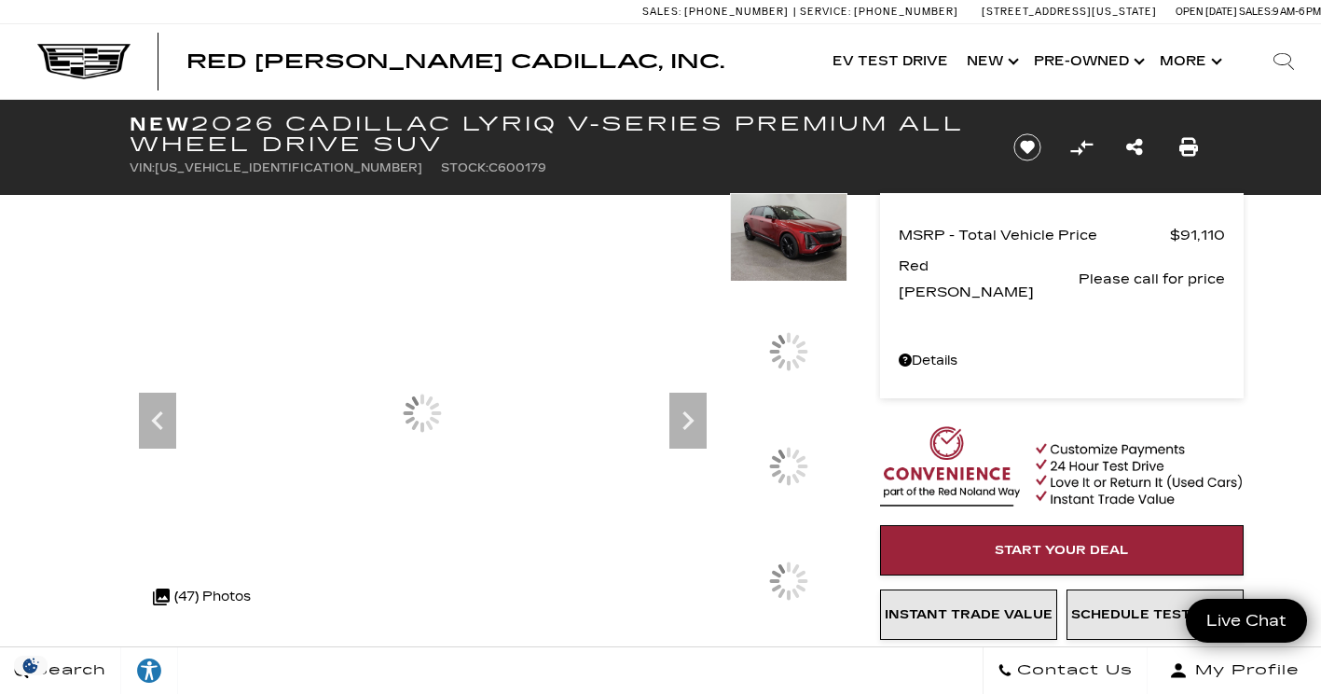
click at [697, 429] on icon "Next" at bounding box center [688, 420] width 37 height 37
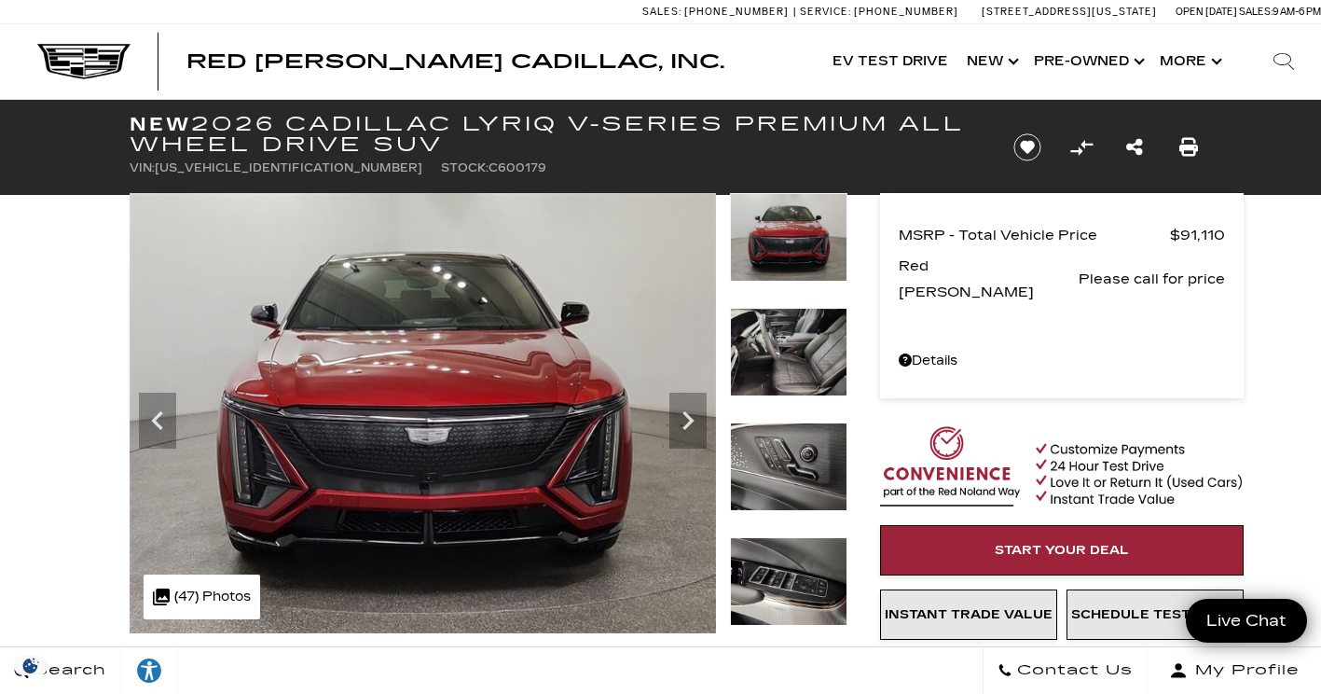
click at [691, 428] on icon "Next" at bounding box center [688, 420] width 37 height 37
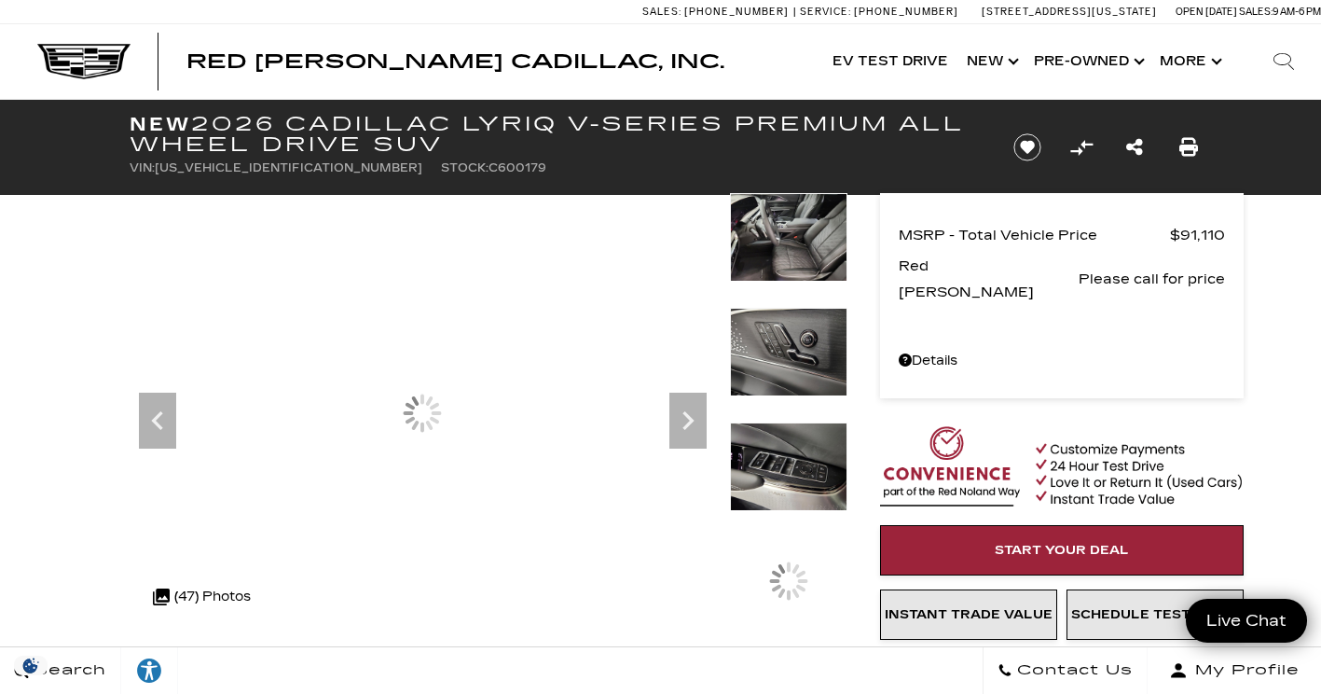
click at [694, 435] on icon "Next" at bounding box center [688, 420] width 37 height 37
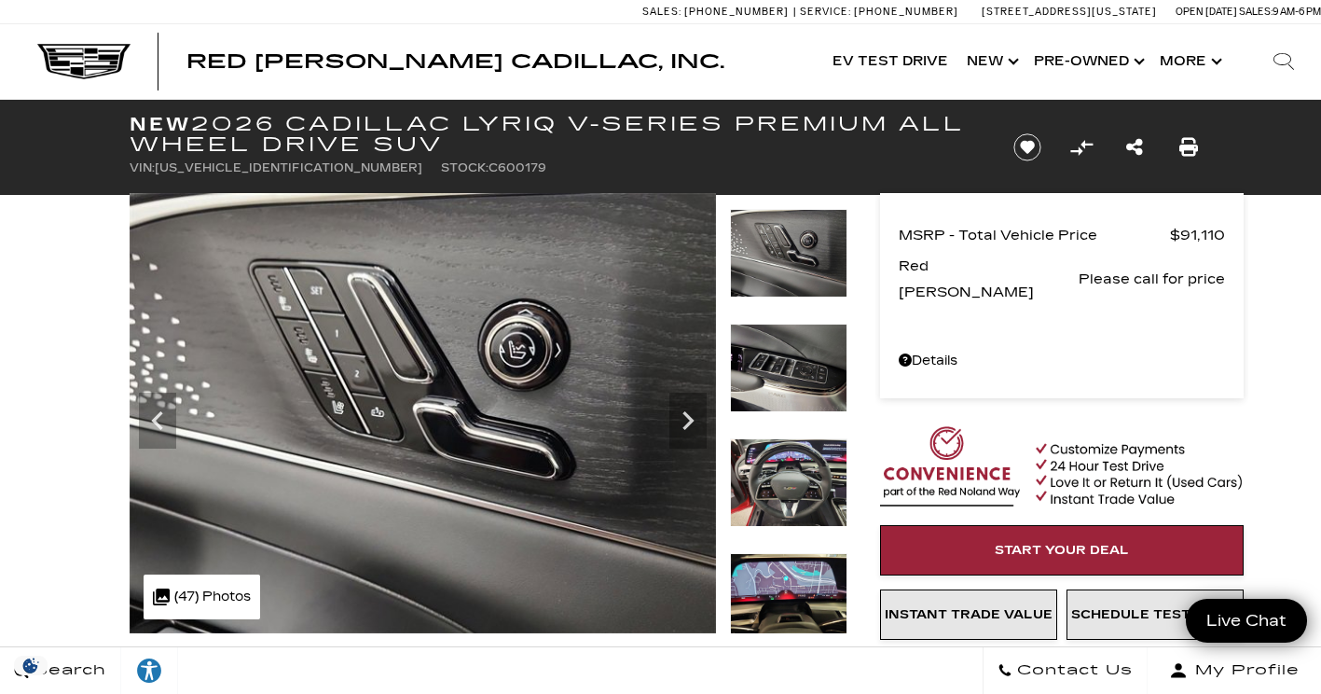
click at [804, 513] on img at bounding box center [789, 482] width 118 height 89
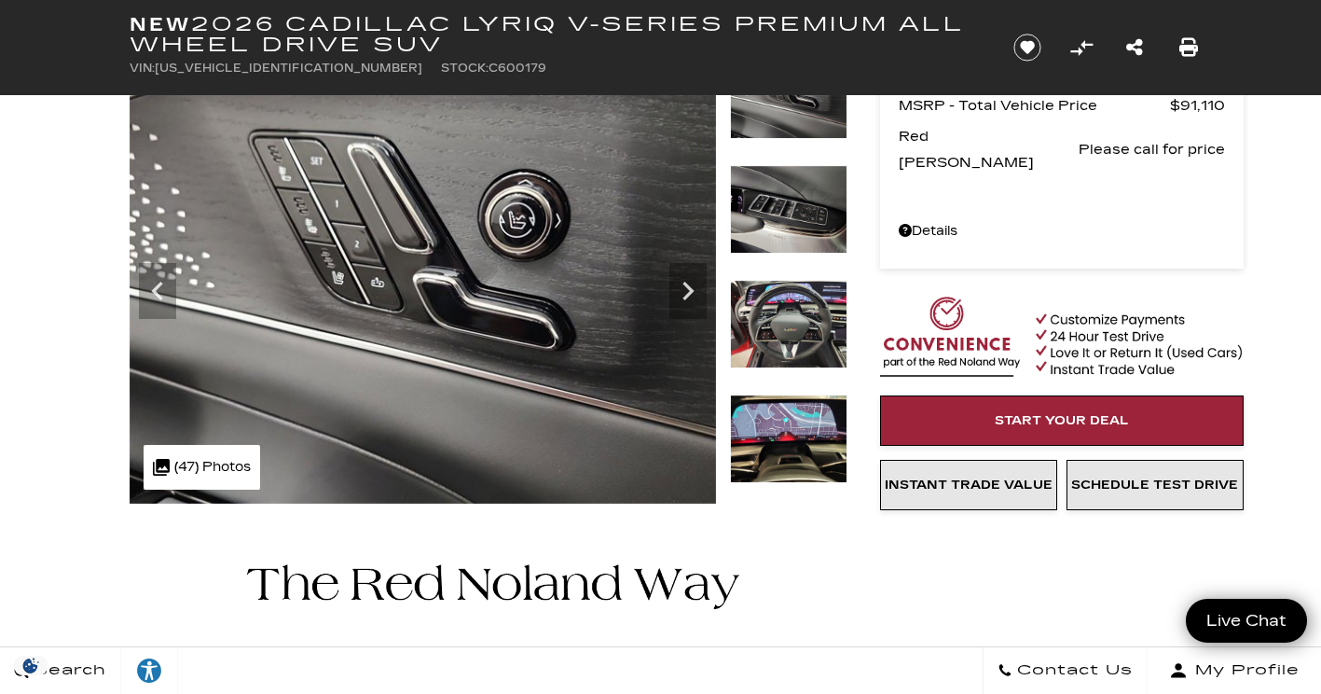
scroll to position [132, 0]
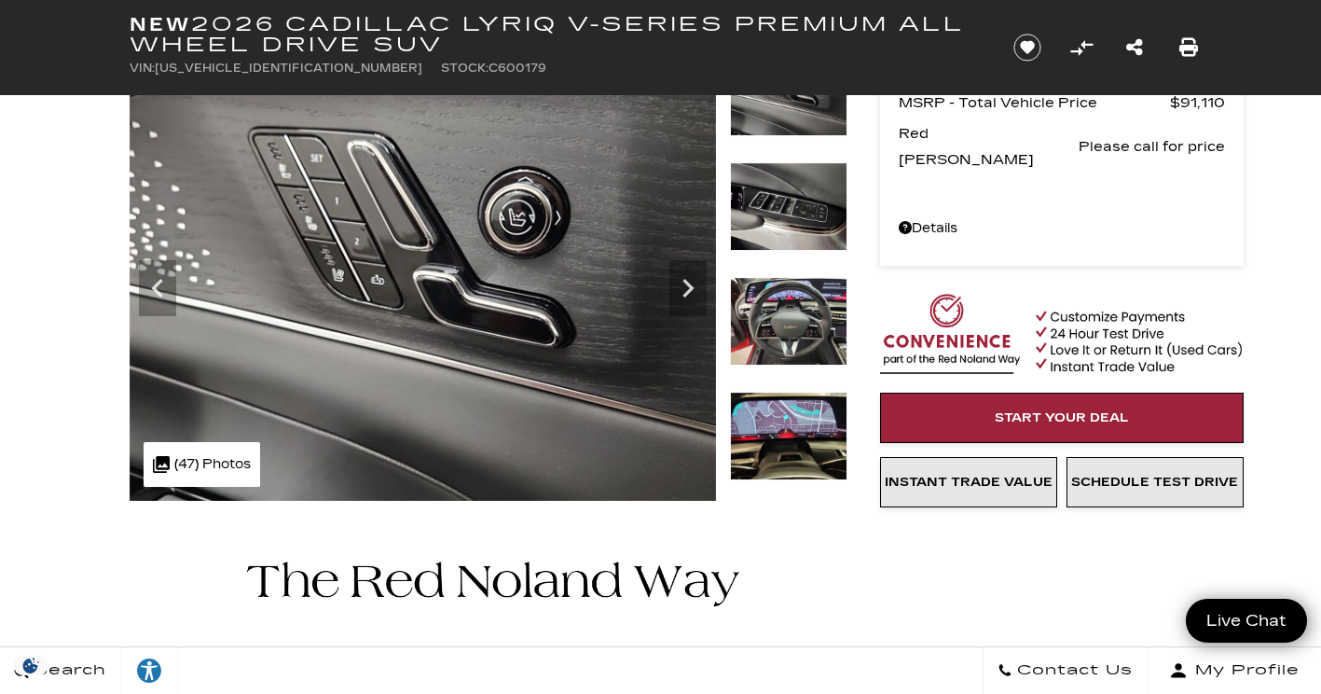
click at [685, 293] on icon "Next" at bounding box center [688, 288] width 11 height 19
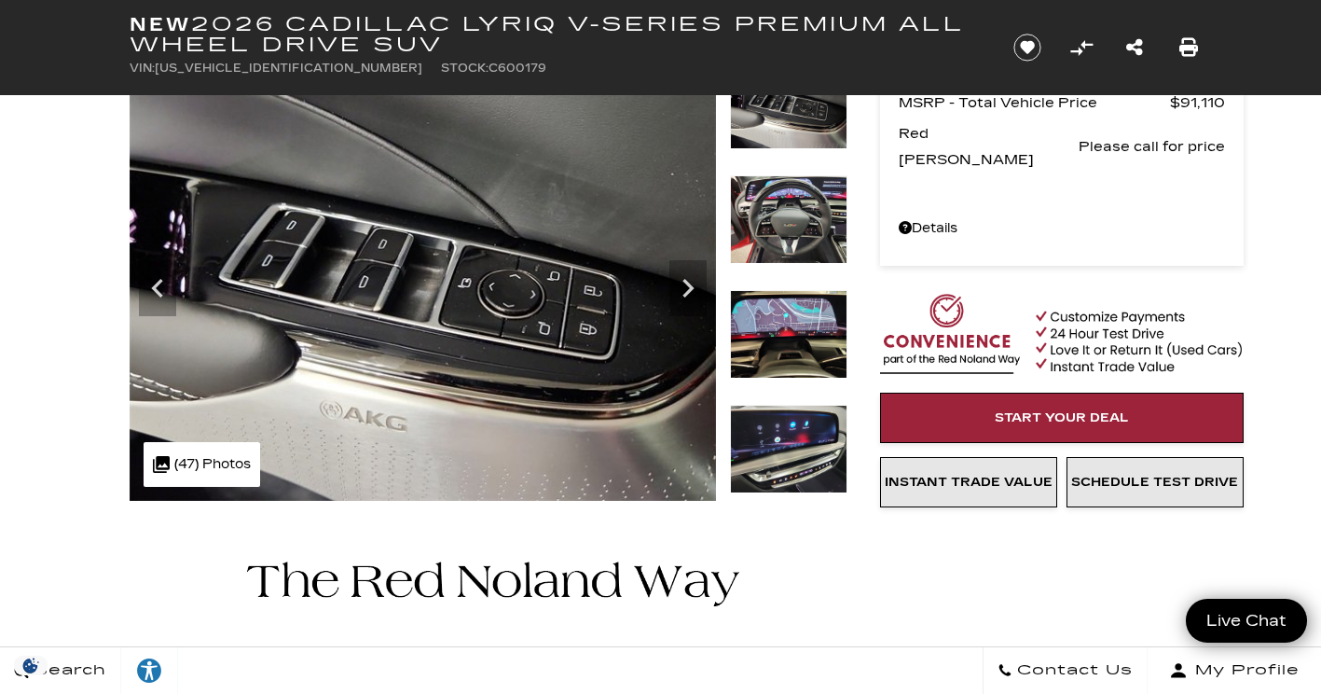
click at [705, 277] on icon "Next" at bounding box center [688, 288] width 37 height 37
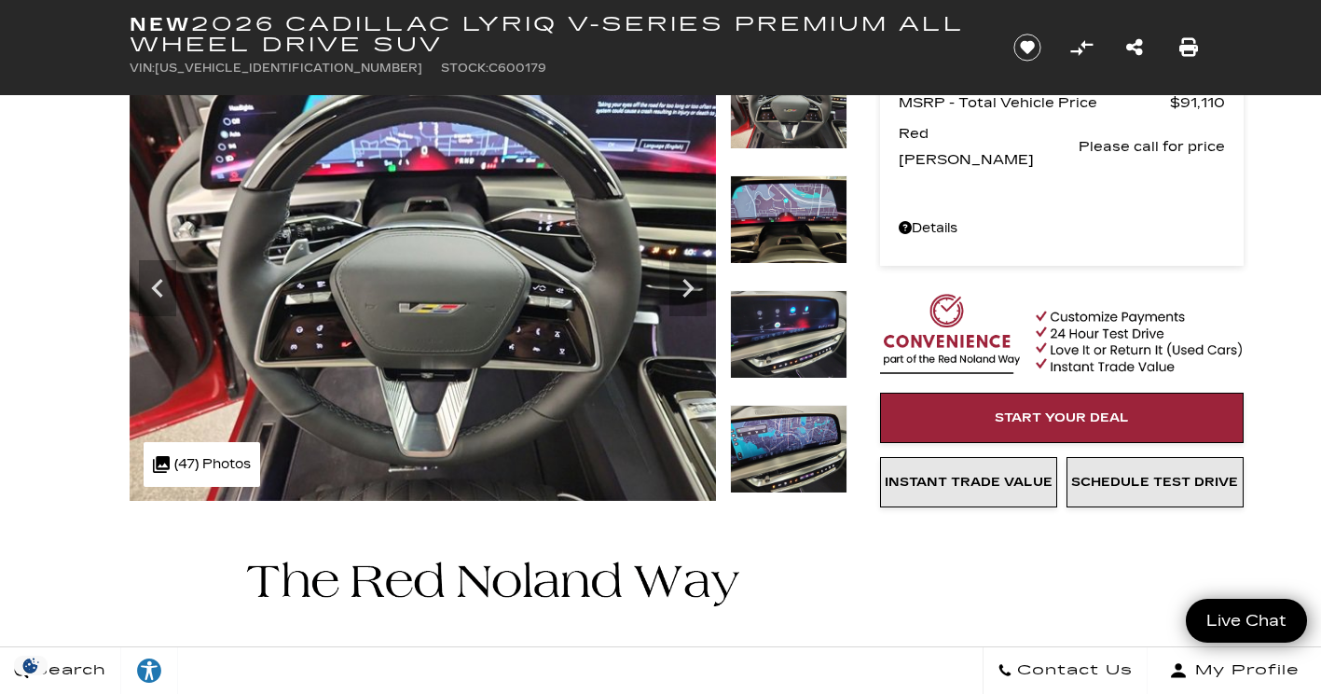
click at [700, 287] on icon "Next" at bounding box center [688, 288] width 37 height 37
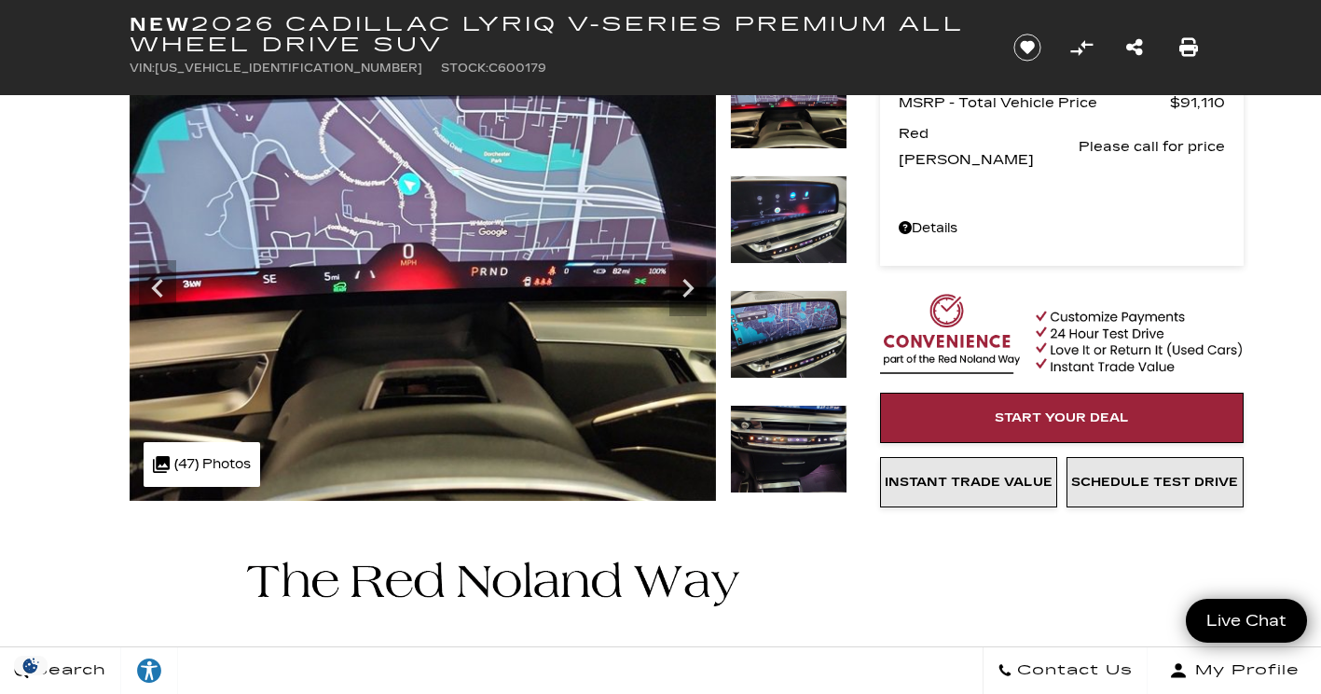
click at [709, 283] on img at bounding box center [423, 281] width 587 height 440
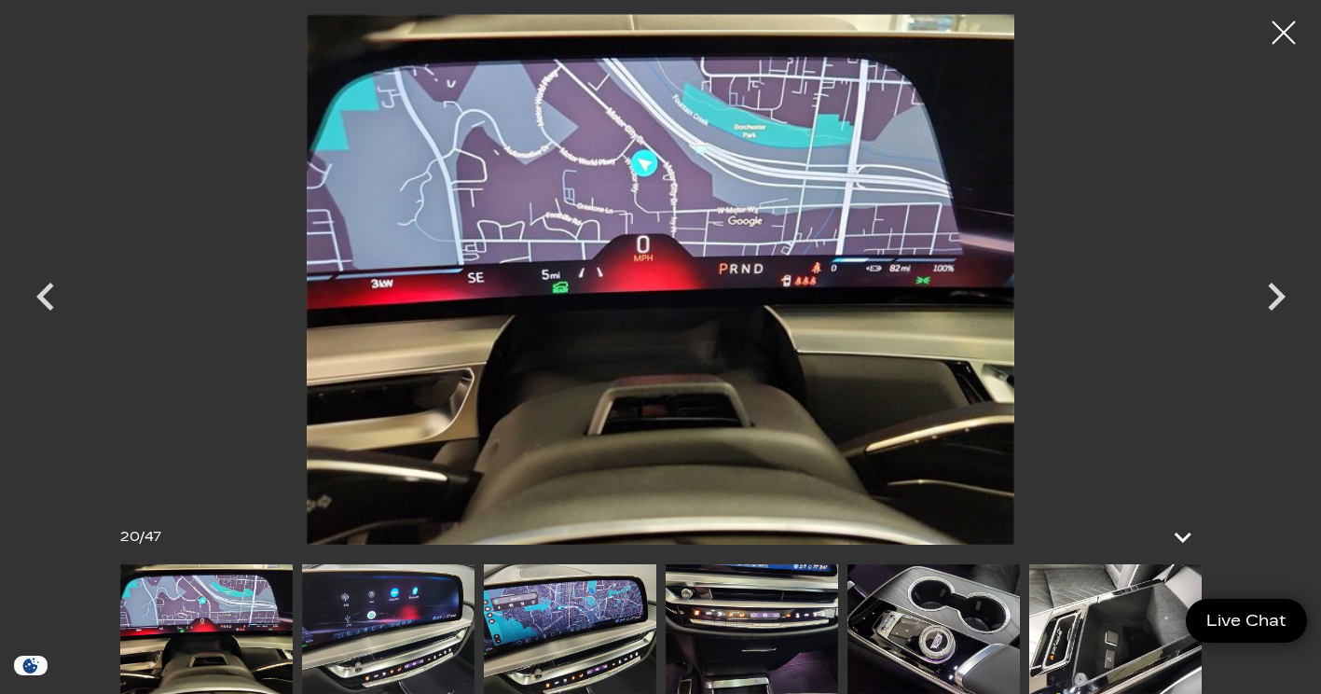
click at [1279, 311] on icon "Next" at bounding box center [1277, 297] width 56 height 56
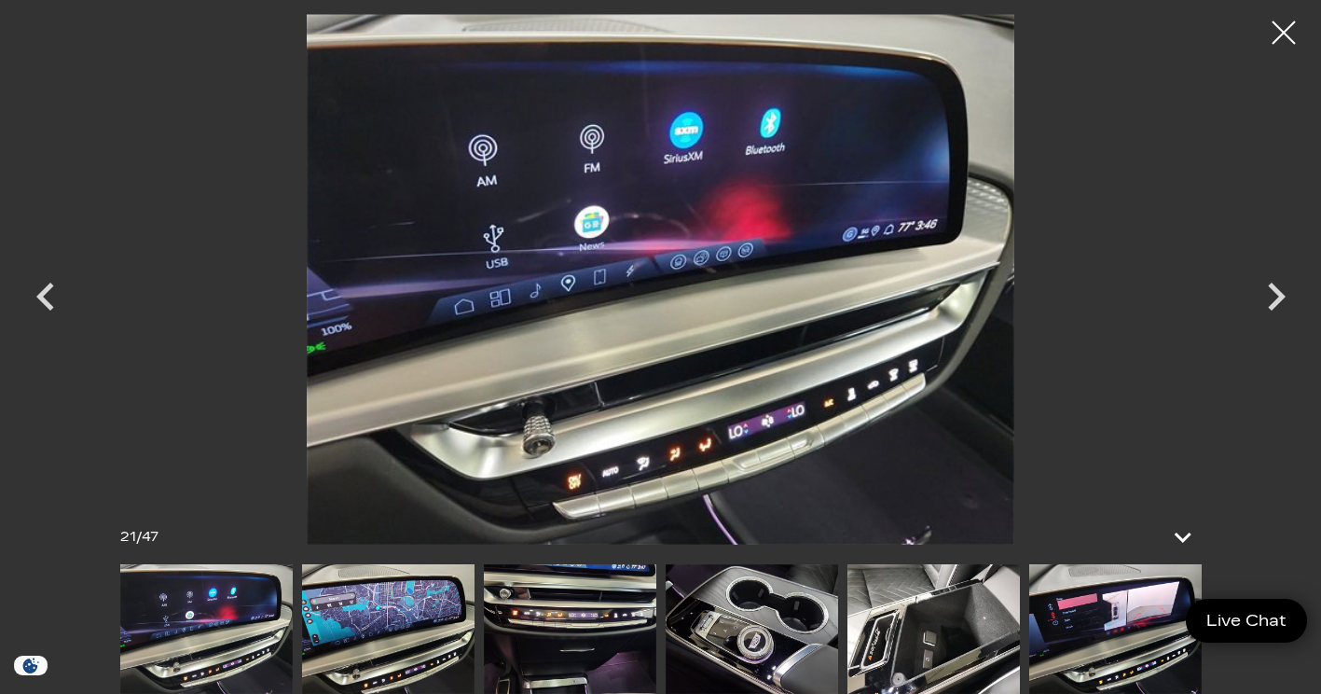
click at [1275, 307] on icon "Next" at bounding box center [1277, 297] width 56 height 56
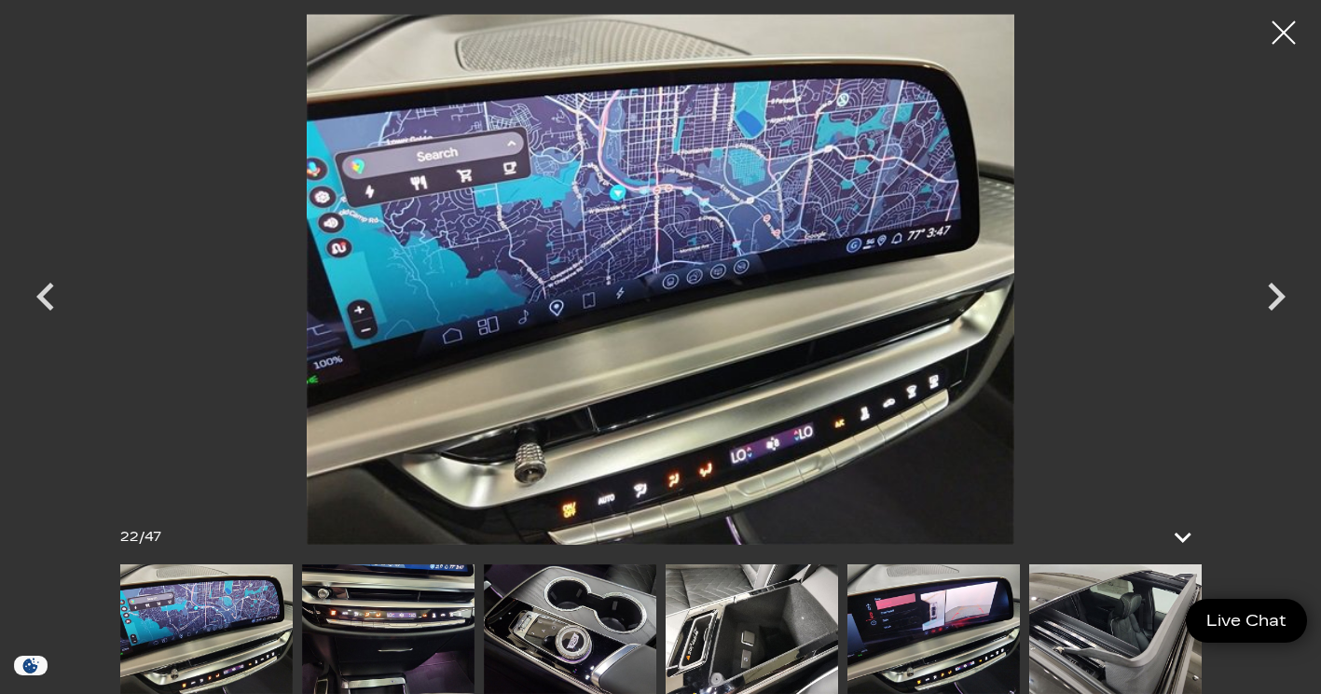
click at [1267, 304] on icon "Next" at bounding box center [1277, 297] width 56 height 56
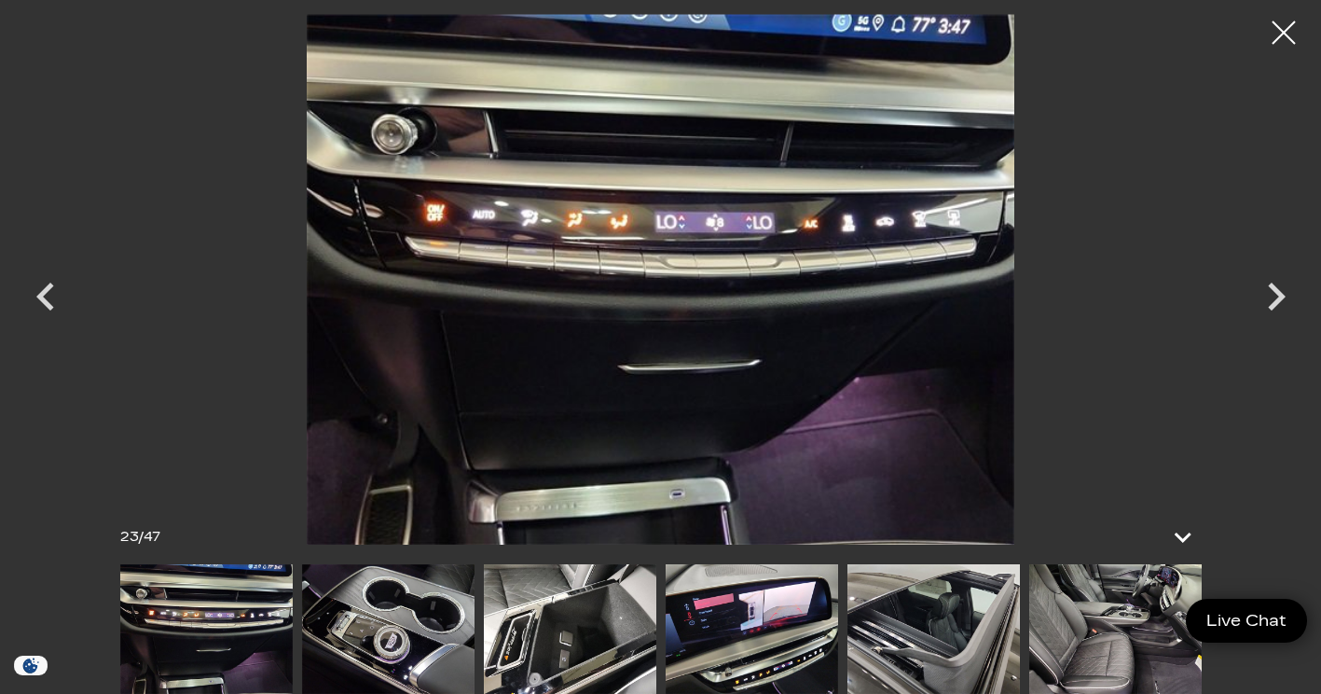
click at [1256, 306] on icon "Next" at bounding box center [1277, 297] width 56 height 56
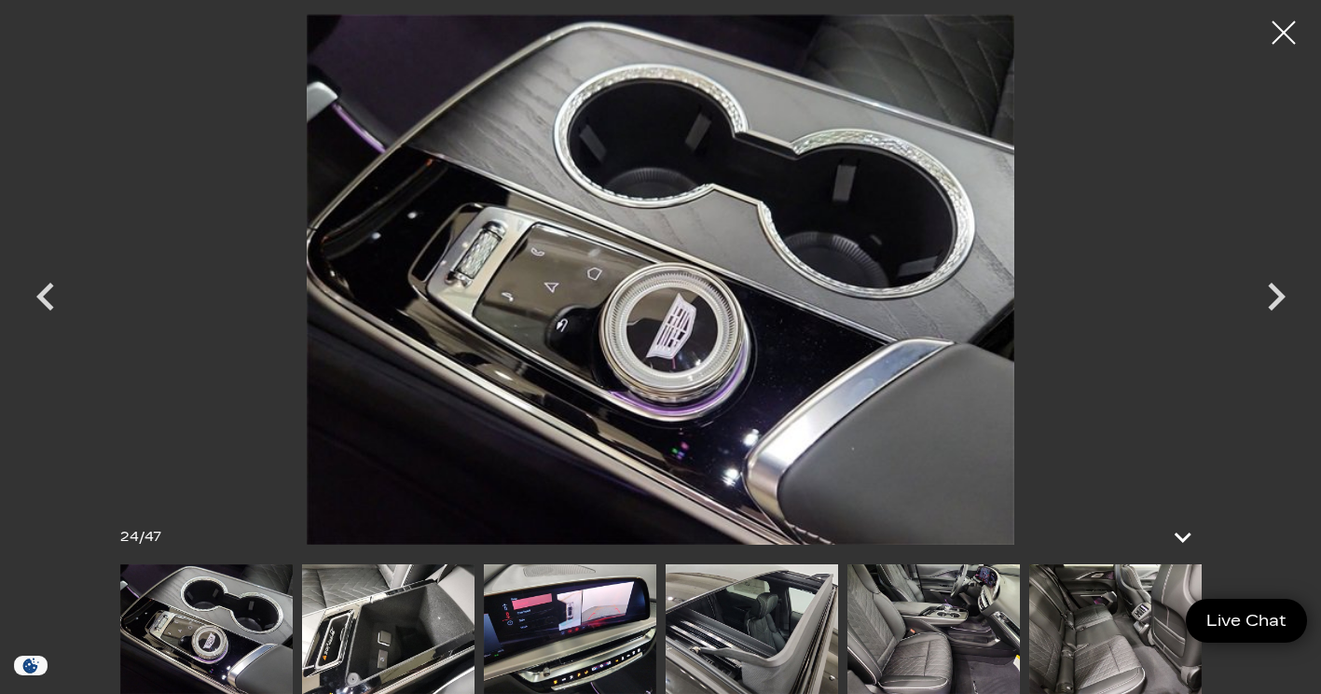
click at [1250, 311] on icon "Next" at bounding box center [1277, 297] width 56 height 56
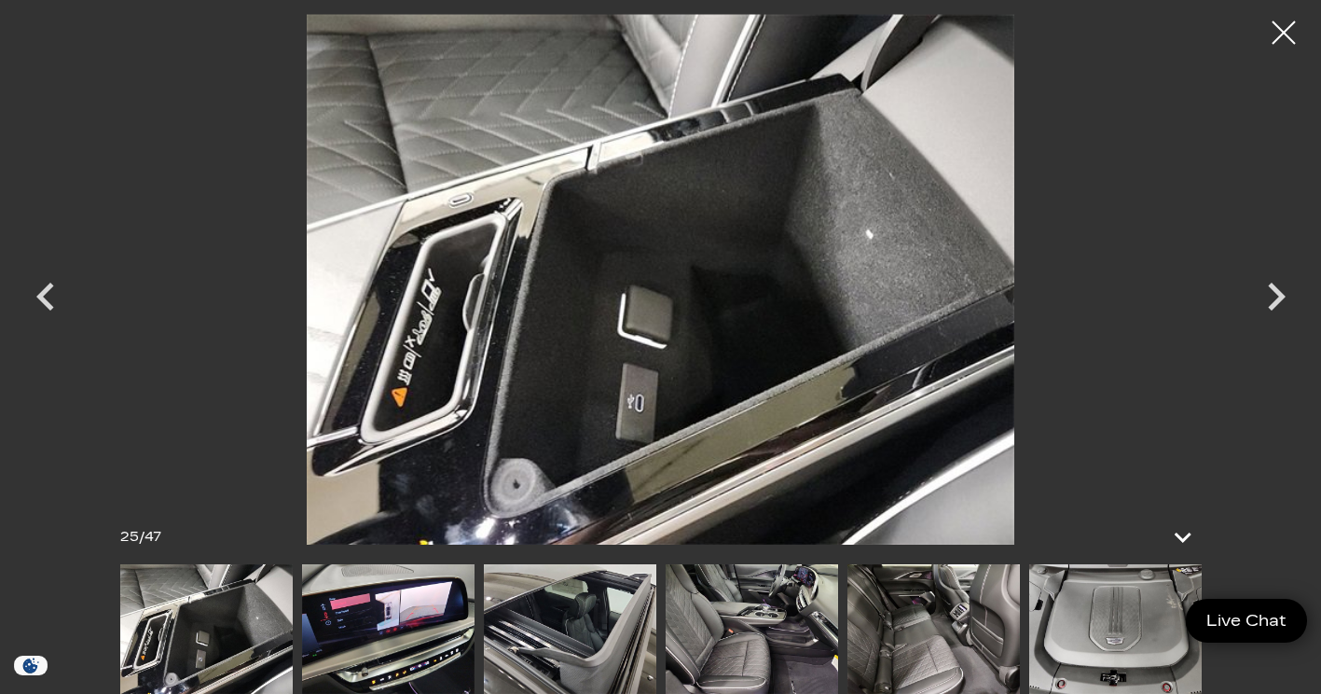
click at [1266, 305] on icon "Next" at bounding box center [1277, 297] width 56 height 56
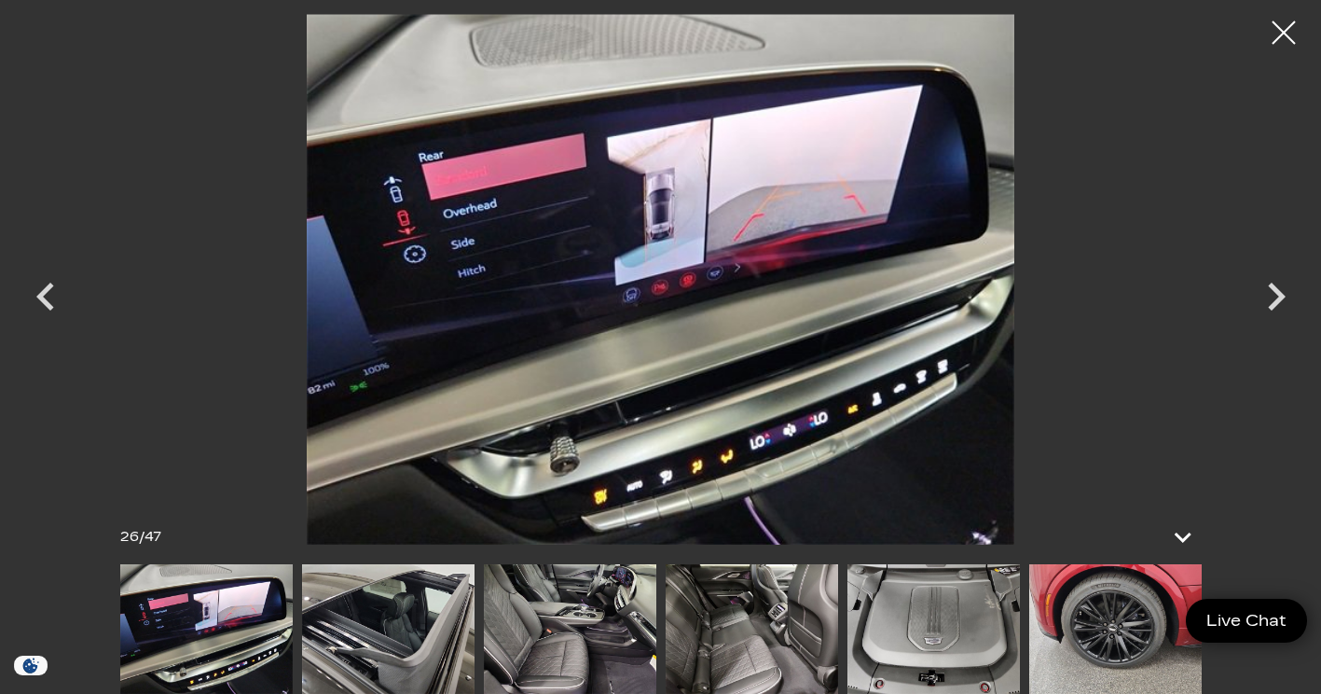
click at [1262, 305] on icon "Next" at bounding box center [1277, 297] width 56 height 56
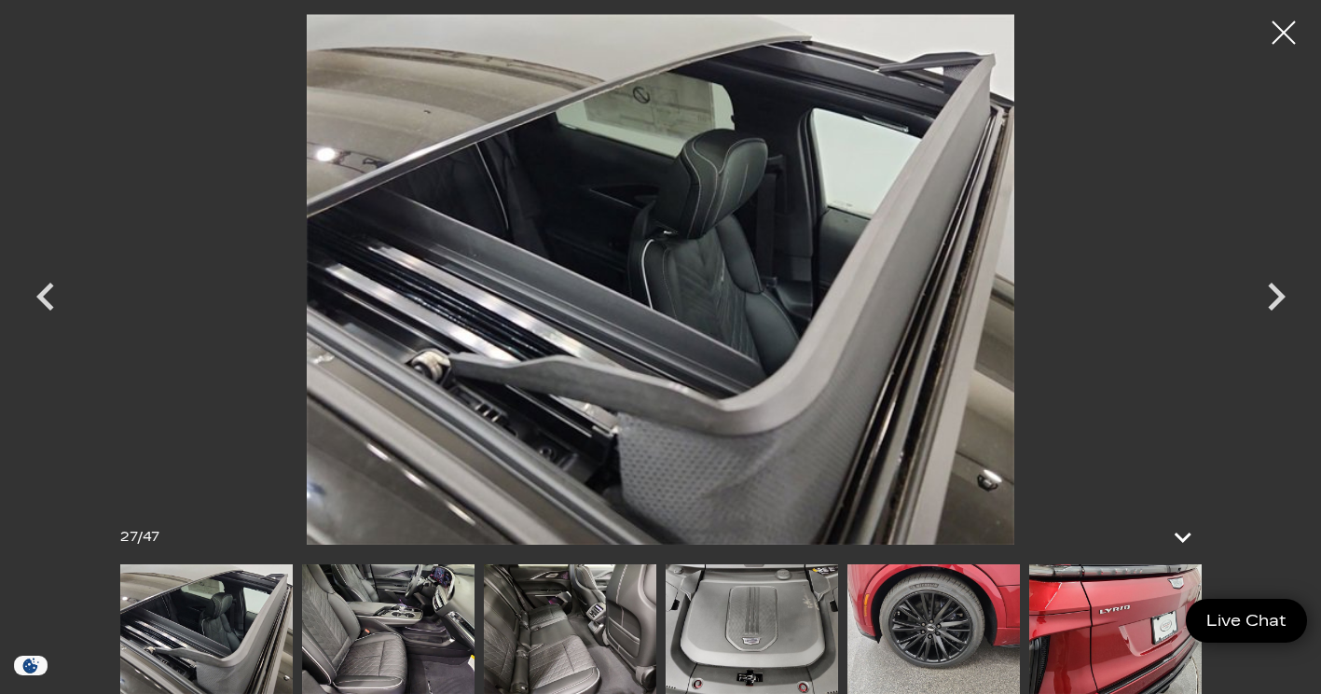
click at [1262, 306] on icon "Next" at bounding box center [1277, 297] width 56 height 56
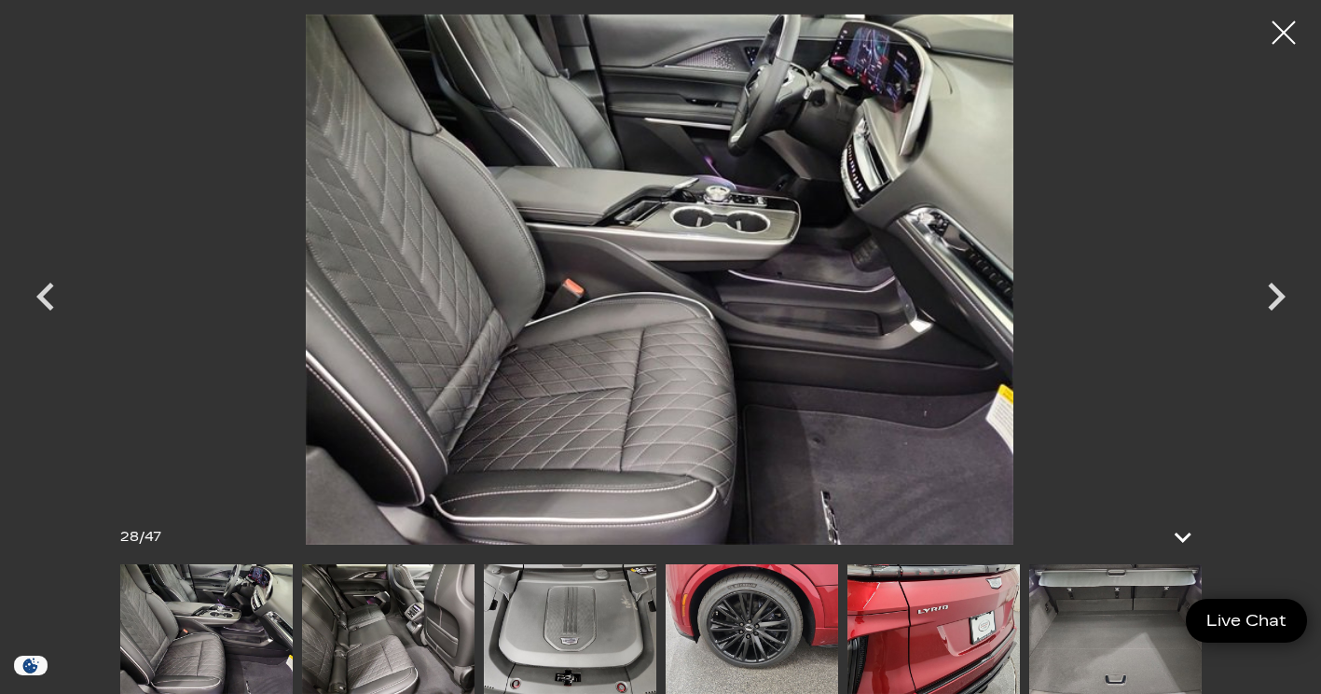
scroll to position [373, 0]
click at [1292, 35] on div at bounding box center [1284, 32] width 49 height 49
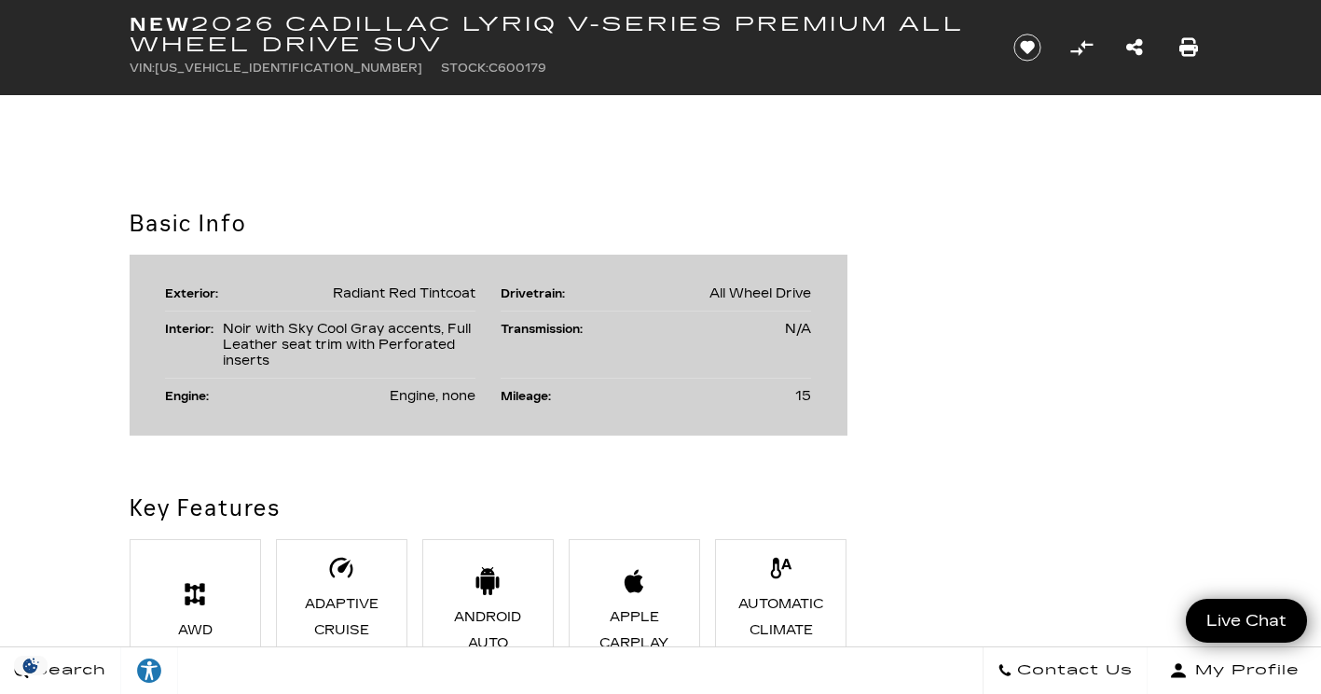
scroll to position [920, 0]
click at [790, 562] on icon at bounding box center [782, 567] width 28 height 28
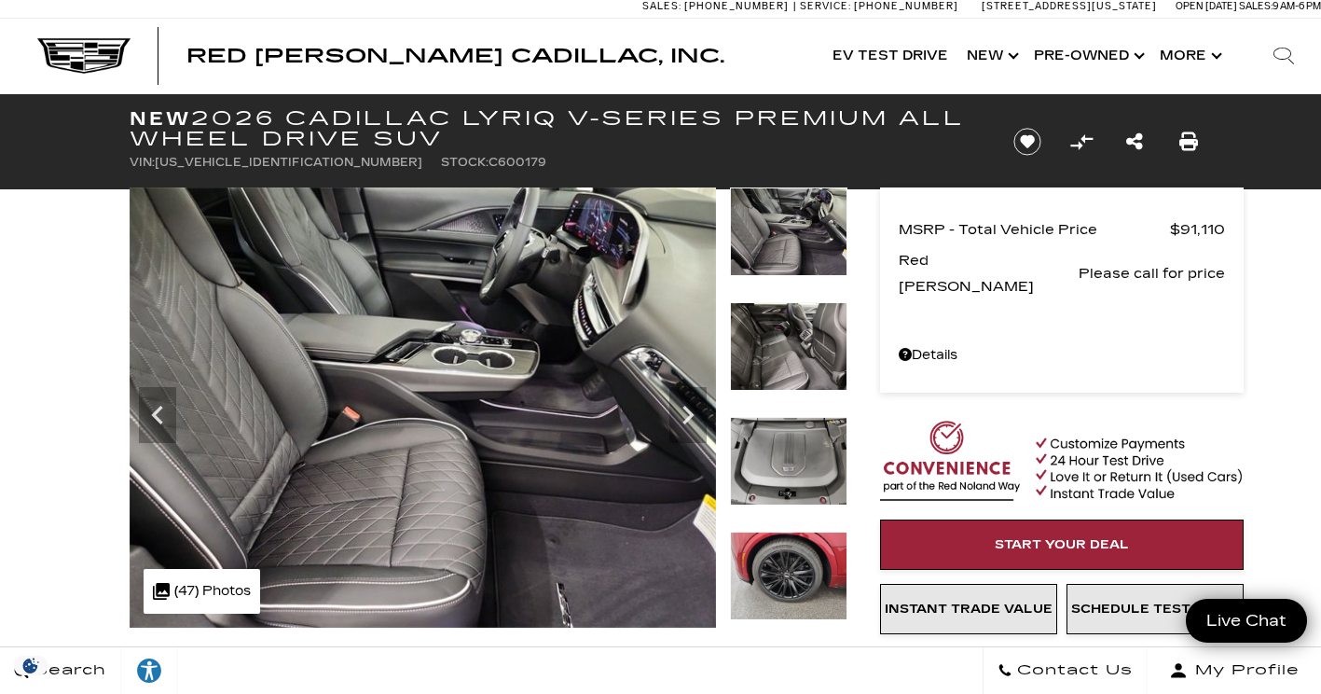
scroll to position [5, 0]
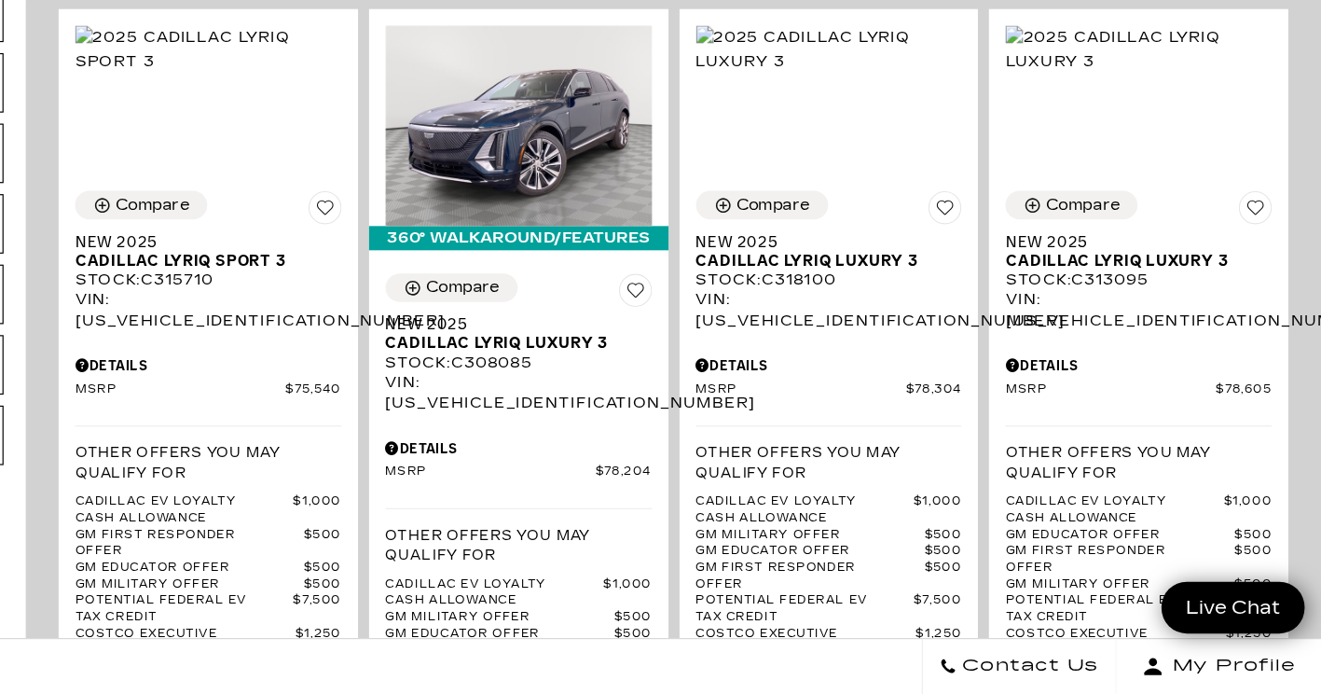
scroll to position [390, 0]
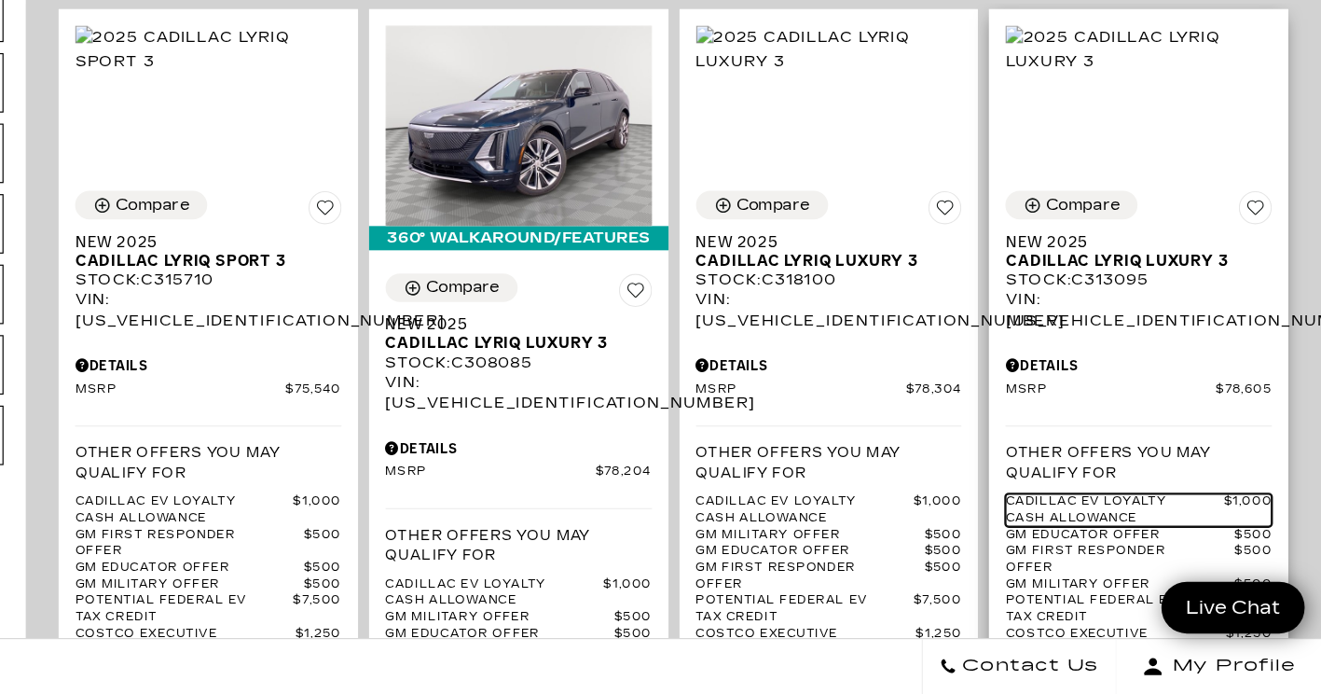
click at [1279, 524] on span "$1,000" at bounding box center [1258, 538] width 41 height 28
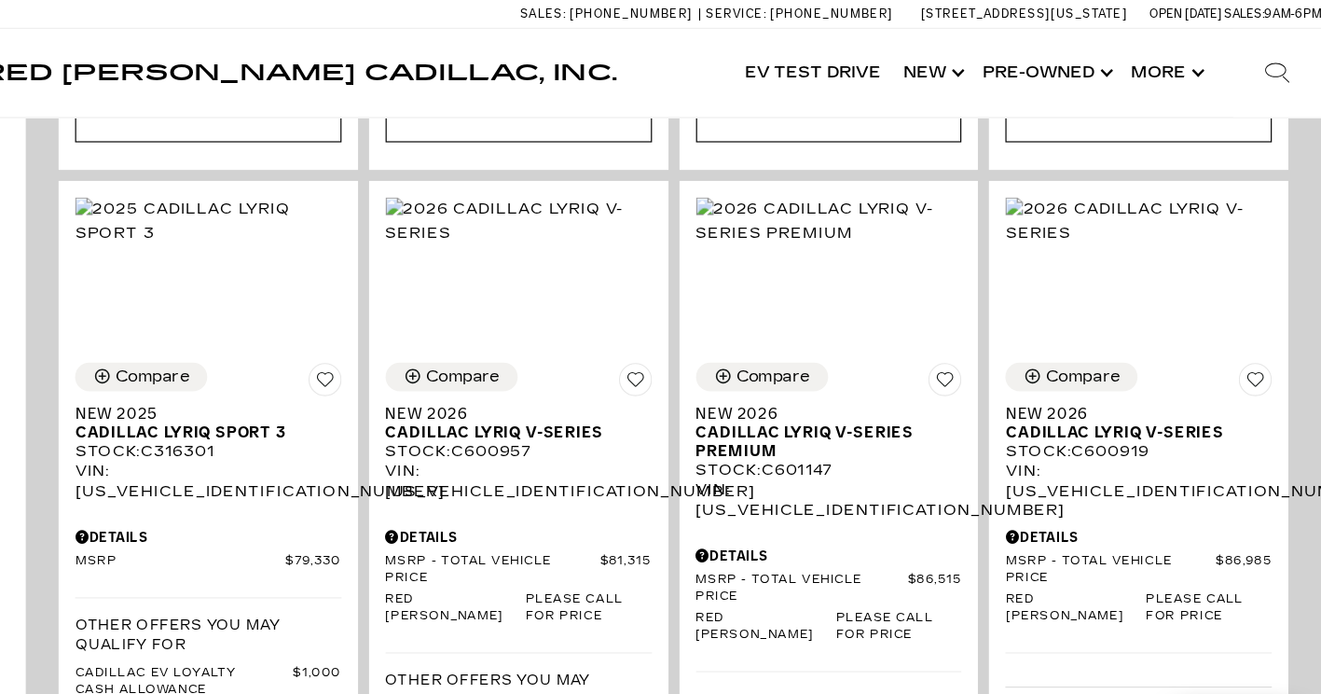
scroll to position [1269, 0]
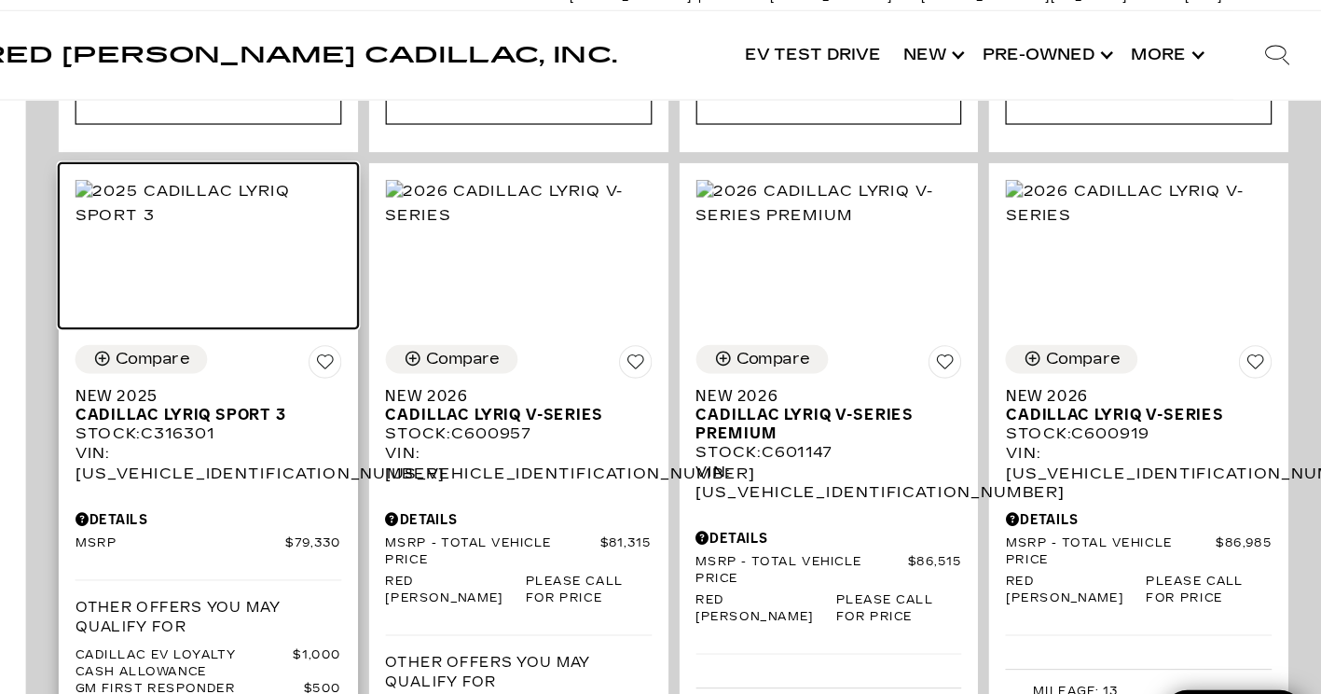
click at [417, 184] on img at bounding box center [379, 187] width 226 height 41
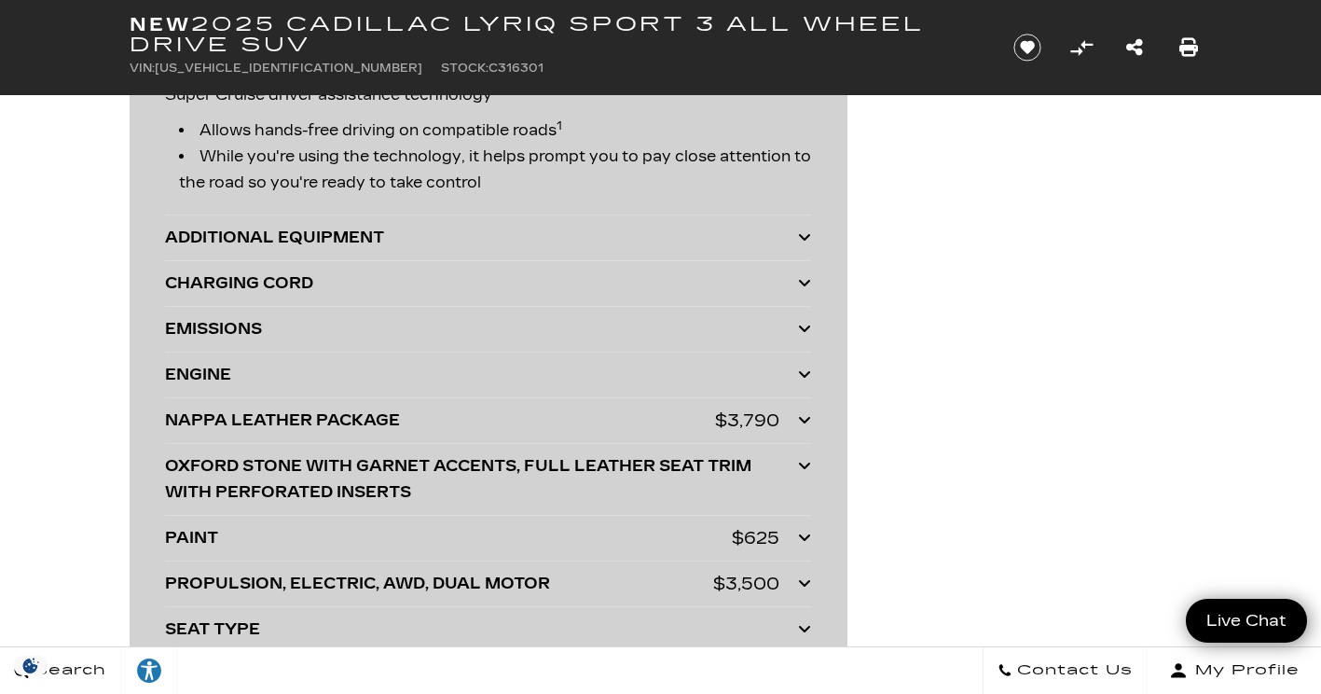
scroll to position [5144, 0]
click at [744, 427] on div "$3,790" at bounding box center [747, 421] width 64 height 26
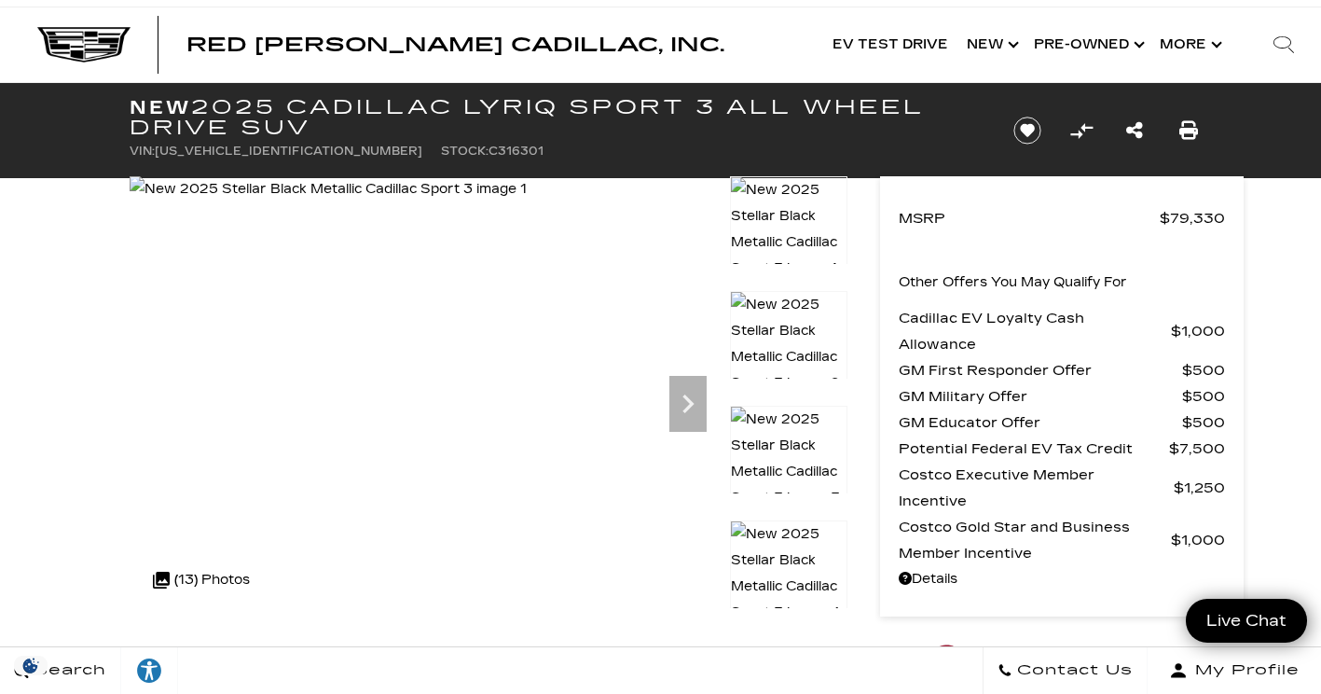
scroll to position [17, 0]
click at [527, 202] on img at bounding box center [328, 189] width 397 height 26
